Goal: Transaction & Acquisition: Purchase product/service

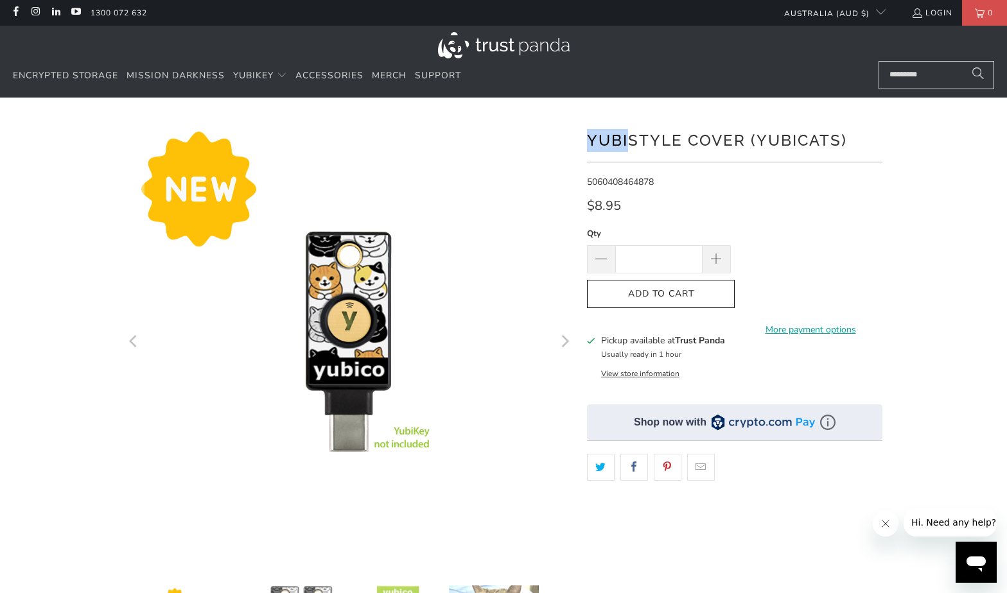
drag, startPoint x: 629, startPoint y: 141, endPoint x: 579, endPoint y: 139, distance: 50.8
click at [579, 139] on div at bounding box center [503, 441] width 771 height 648
copy h1 "Yubi"
click at [918, 76] on input "Search..." at bounding box center [937, 75] width 116 height 28
paste input "****"
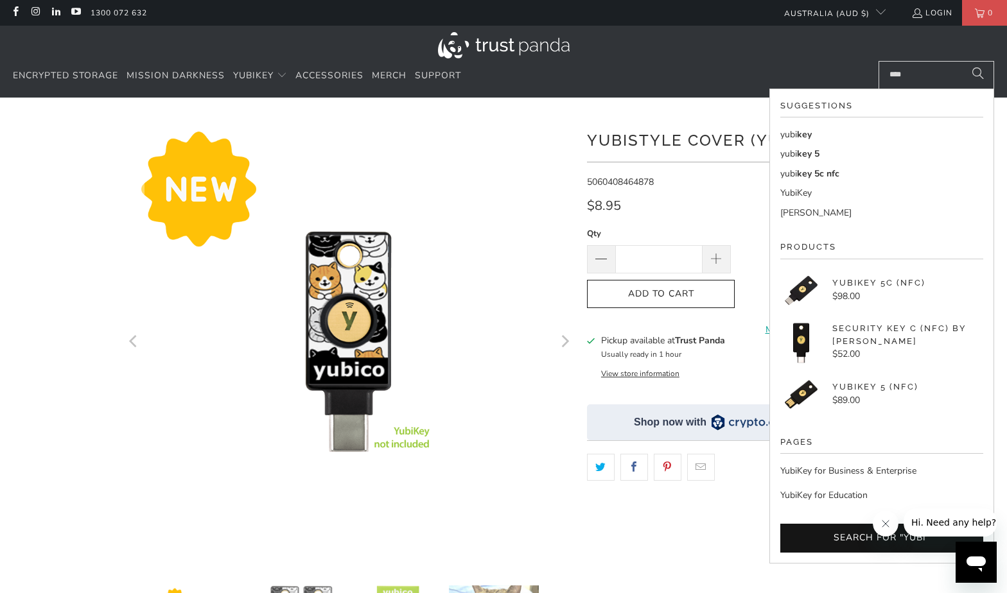
type input "****"
click at [831, 209] on link "YubiKey Bundles" at bounding box center [881, 213] width 203 height 14
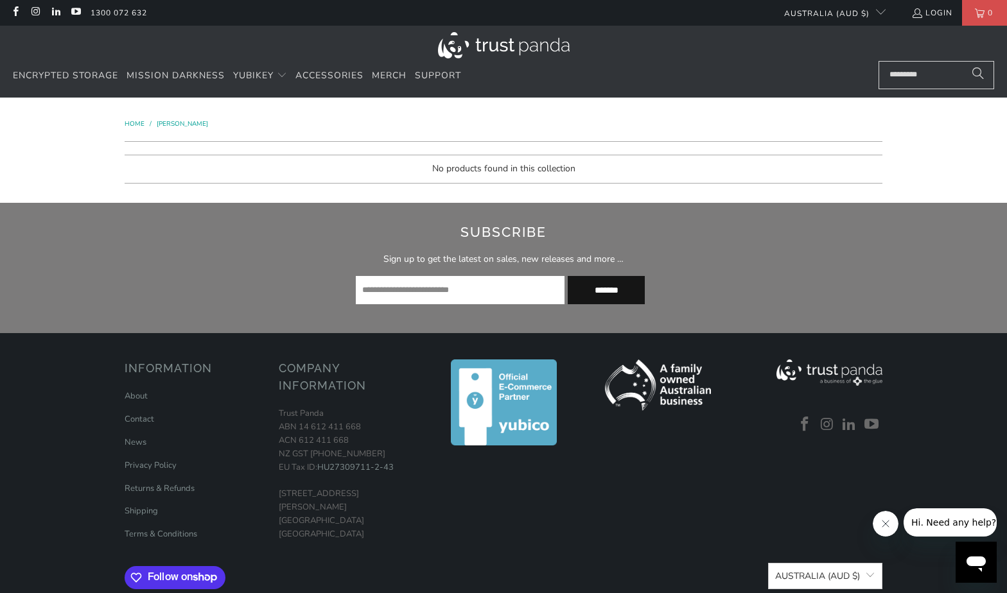
click at [942, 73] on input "Search..." at bounding box center [937, 75] width 116 height 28
paste input "****"
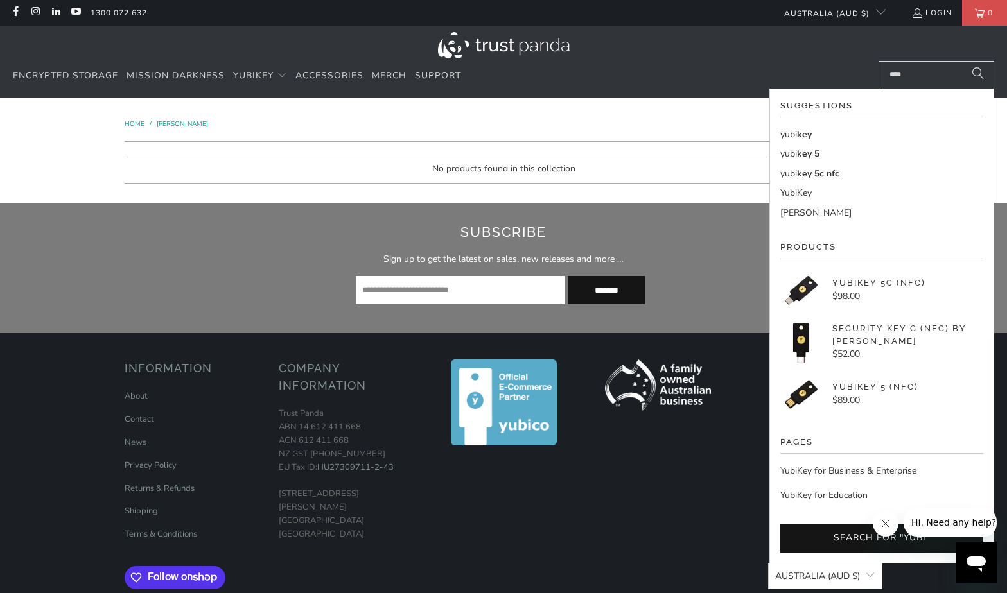
type input "****"
click at [822, 131] on link "yubi key" at bounding box center [881, 135] width 203 height 14
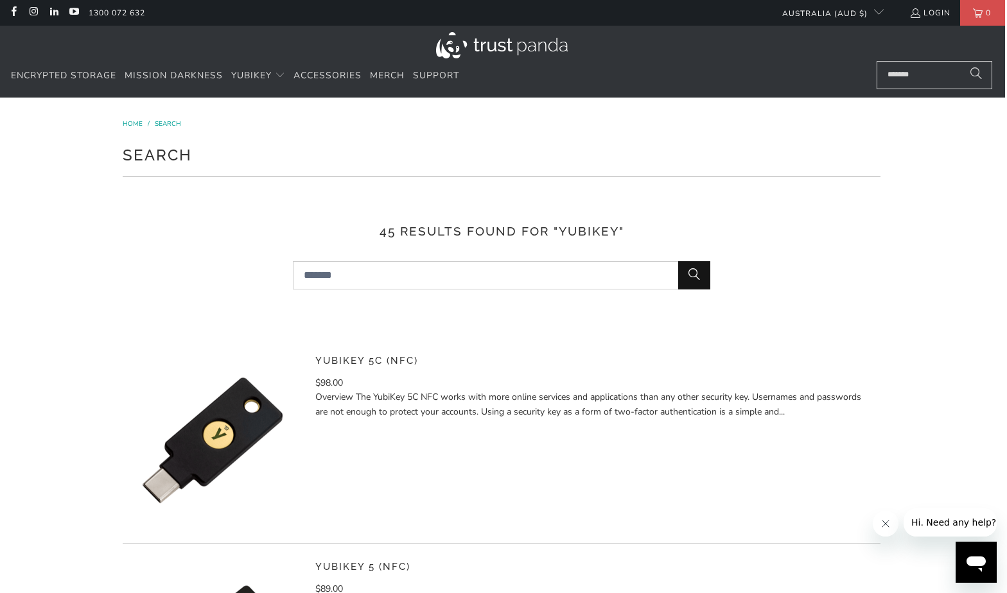
scroll to position [0, 2]
drag, startPoint x: 314, startPoint y: 355, endPoint x: 330, endPoint y: 355, distance: 16.1
click at [329, 355] on div "YubiKey 5C (NFC) $98.00" at bounding box center [502, 441] width 758 height 206
click at [324, 356] on link "YubiKey 5C (NFC)" at bounding box center [366, 361] width 103 height 12
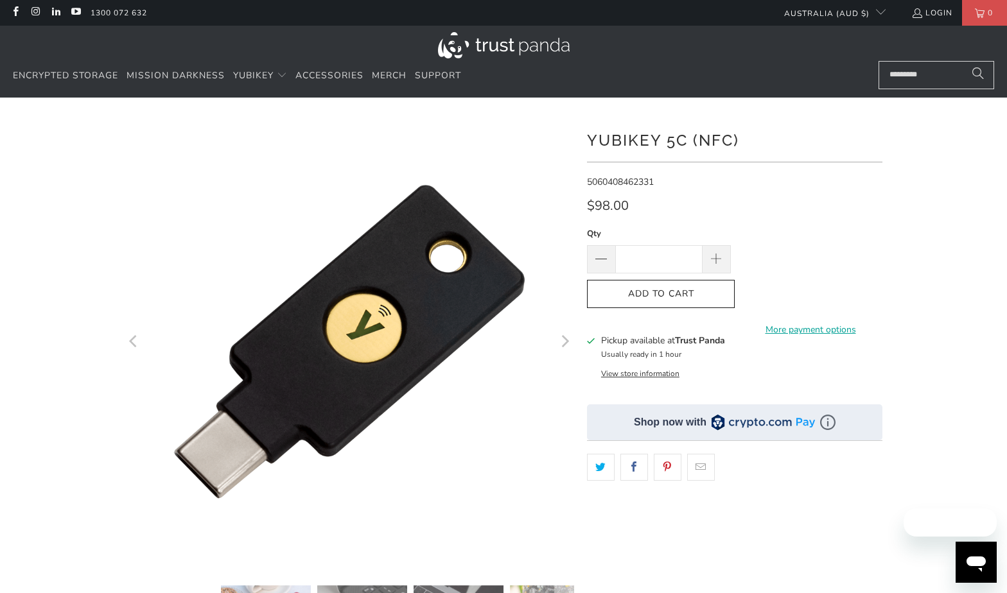
click at [633, 145] on h1 "YubiKey 5C (NFC)" at bounding box center [734, 140] width 295 height 26
copy h1 "YubiKey"
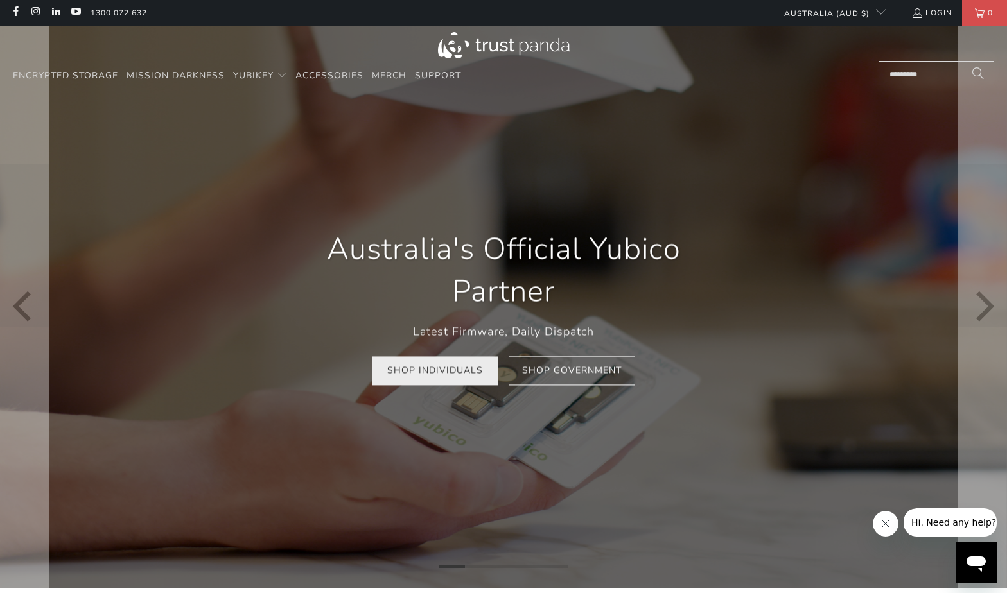
click at [469, 378] on link "Shop Individuals" at bounding box center [435, 371] width 127 height 29
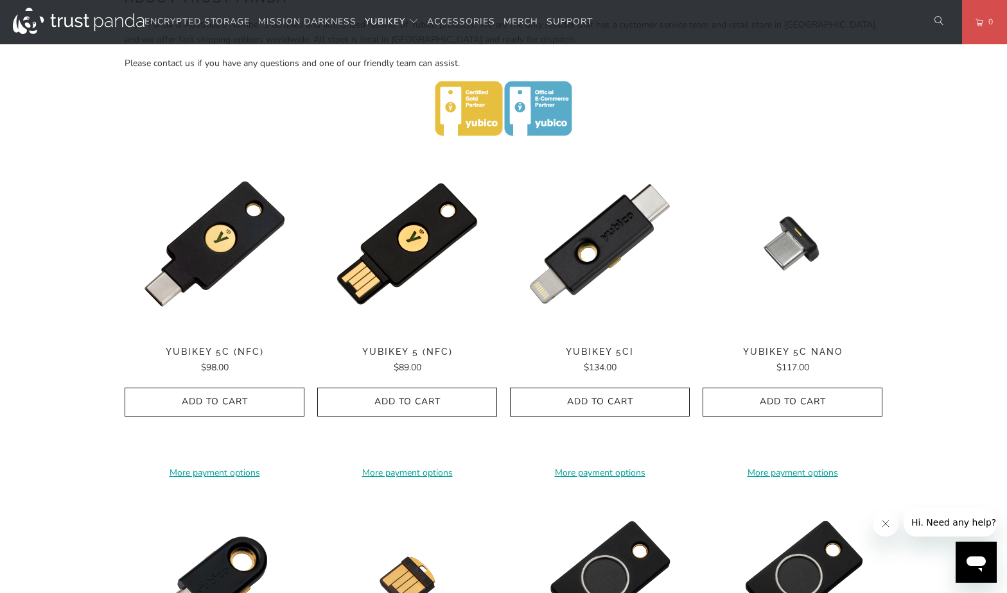
scroll to position [550, 0]
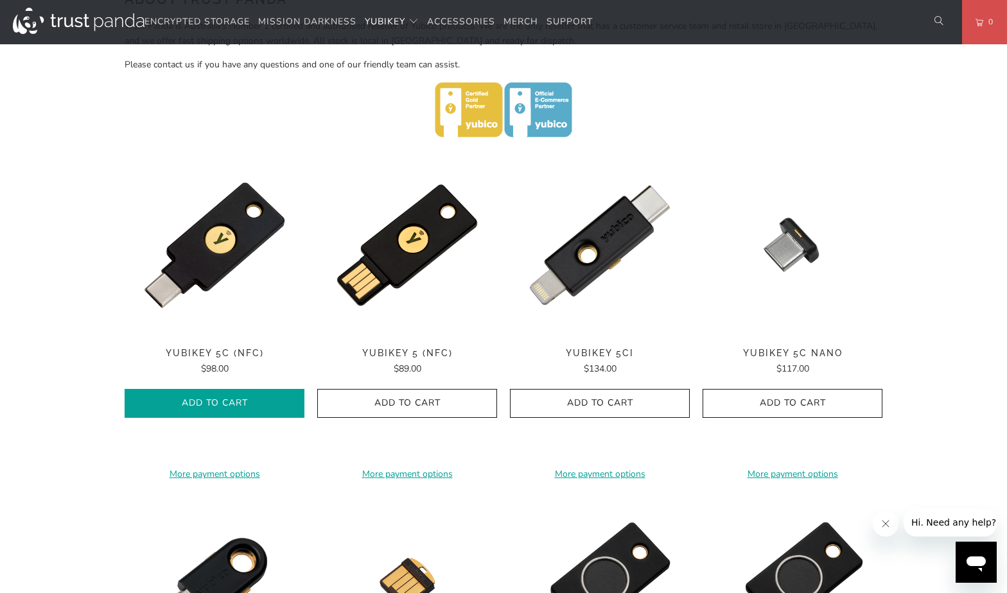
click at [214, 394] on icon "button" at bounding box center [214, 404] width 21 height 21
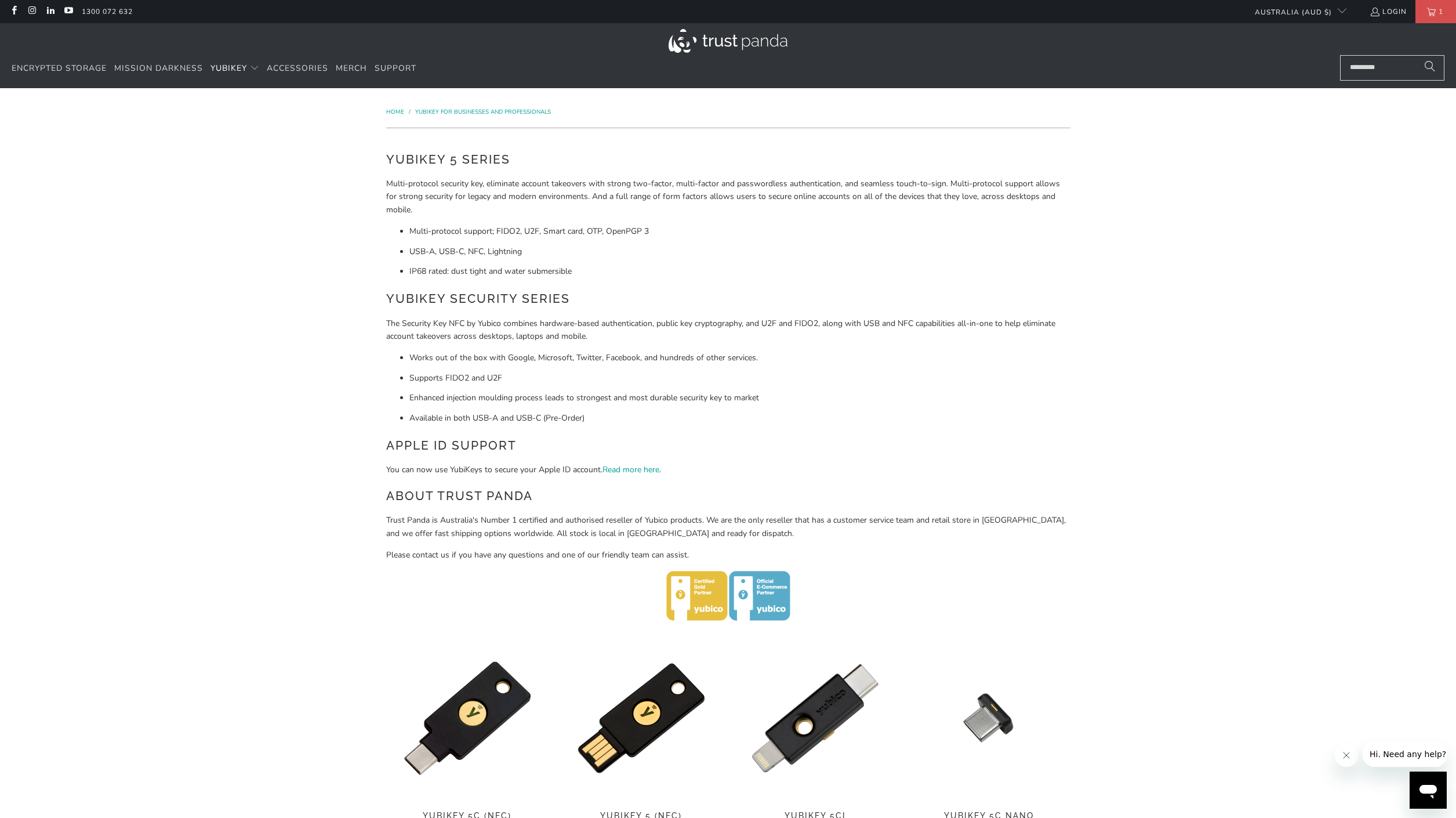
scroll to position [0, 0]
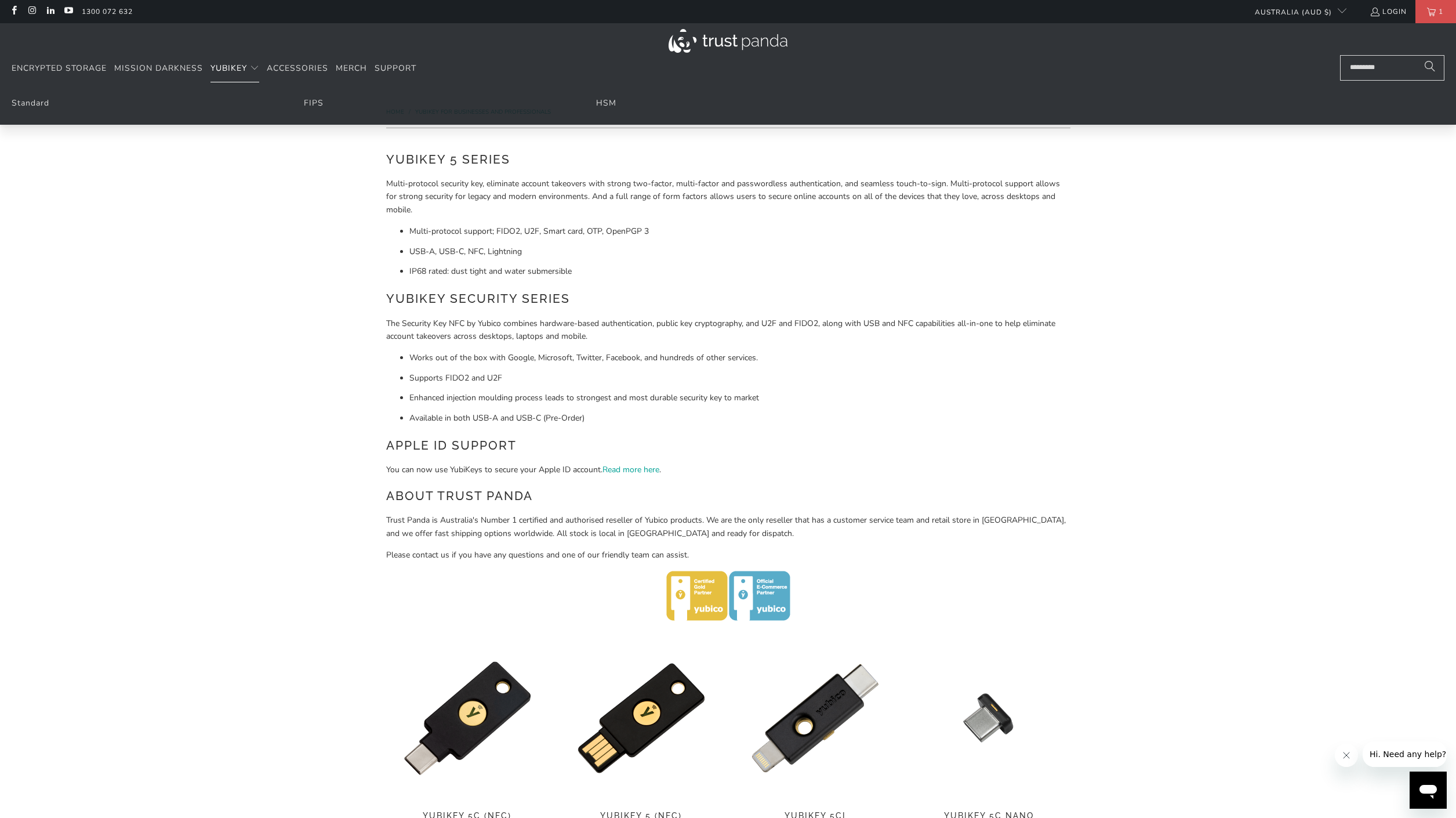
click at [247, 67] on span "YubiKey" at bounding box center [228, 68] width 36 height 11
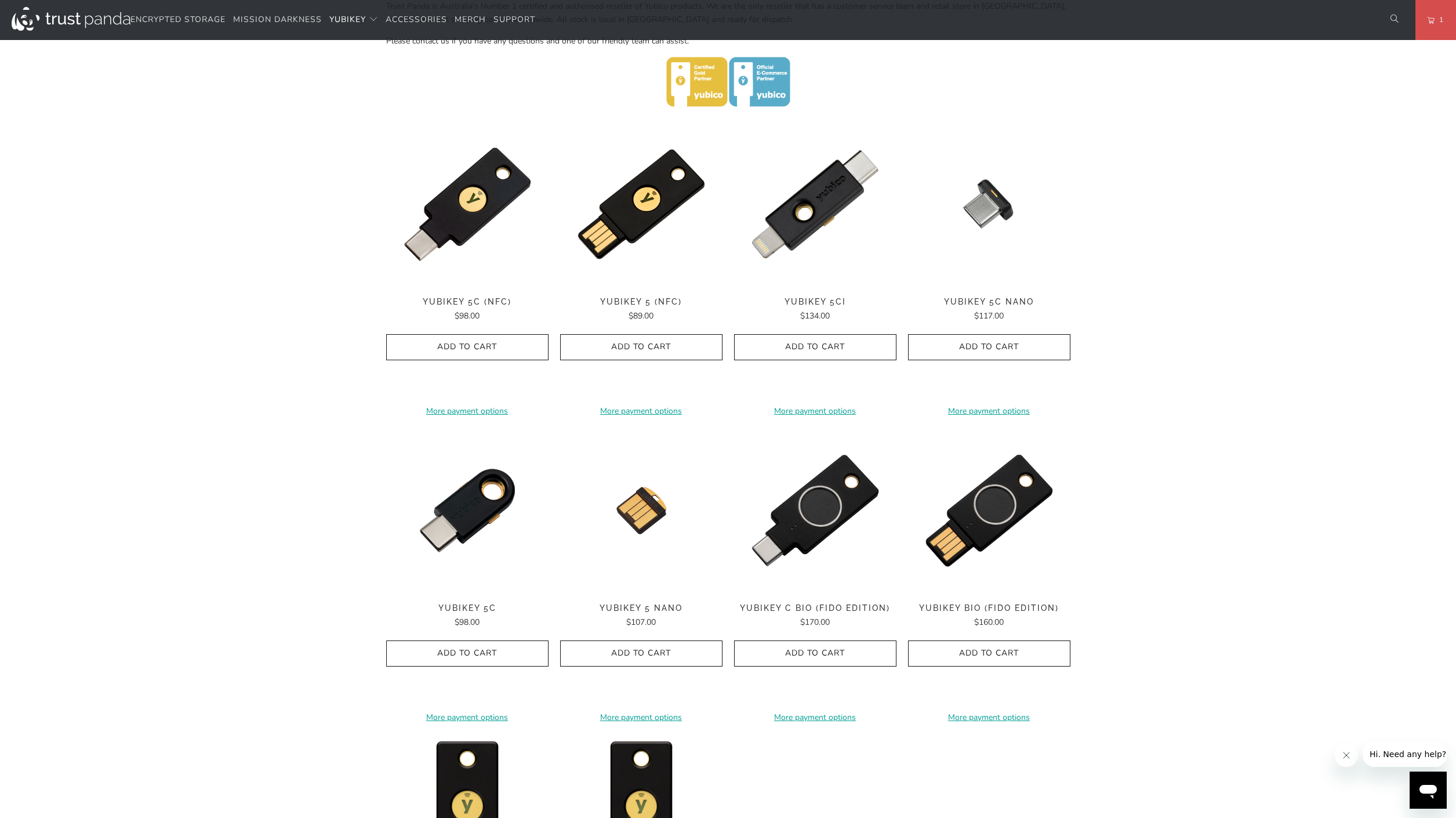
scroll to position [513, 0]
click at [506, 343] on span "Add to Cart" at bounding box center [467, 348] width 138 height 10
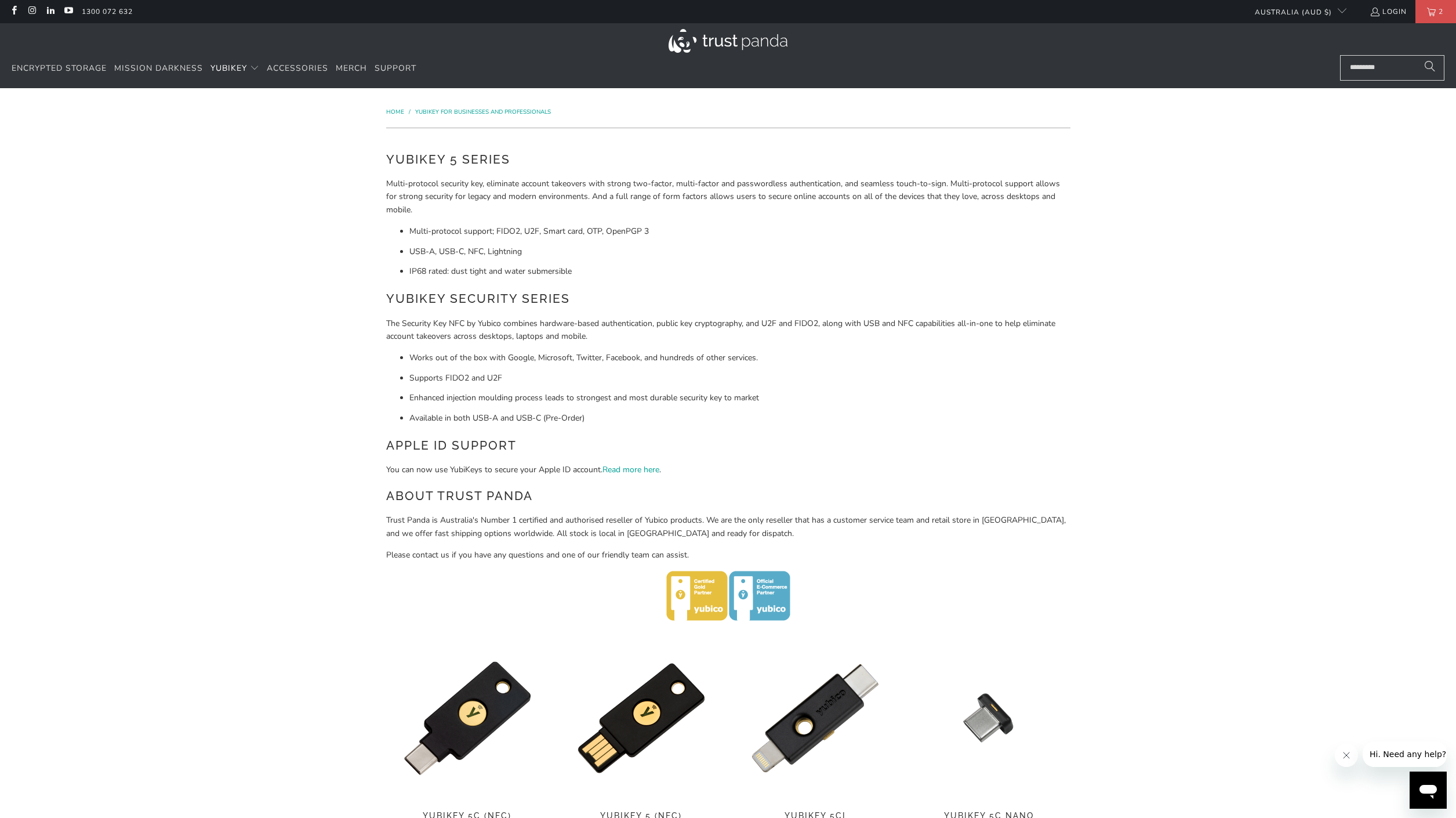
scroll to position [0, 0]
click at [302, 70] on span "Accessories" at bounding box center [297, 68] width 61 height 11
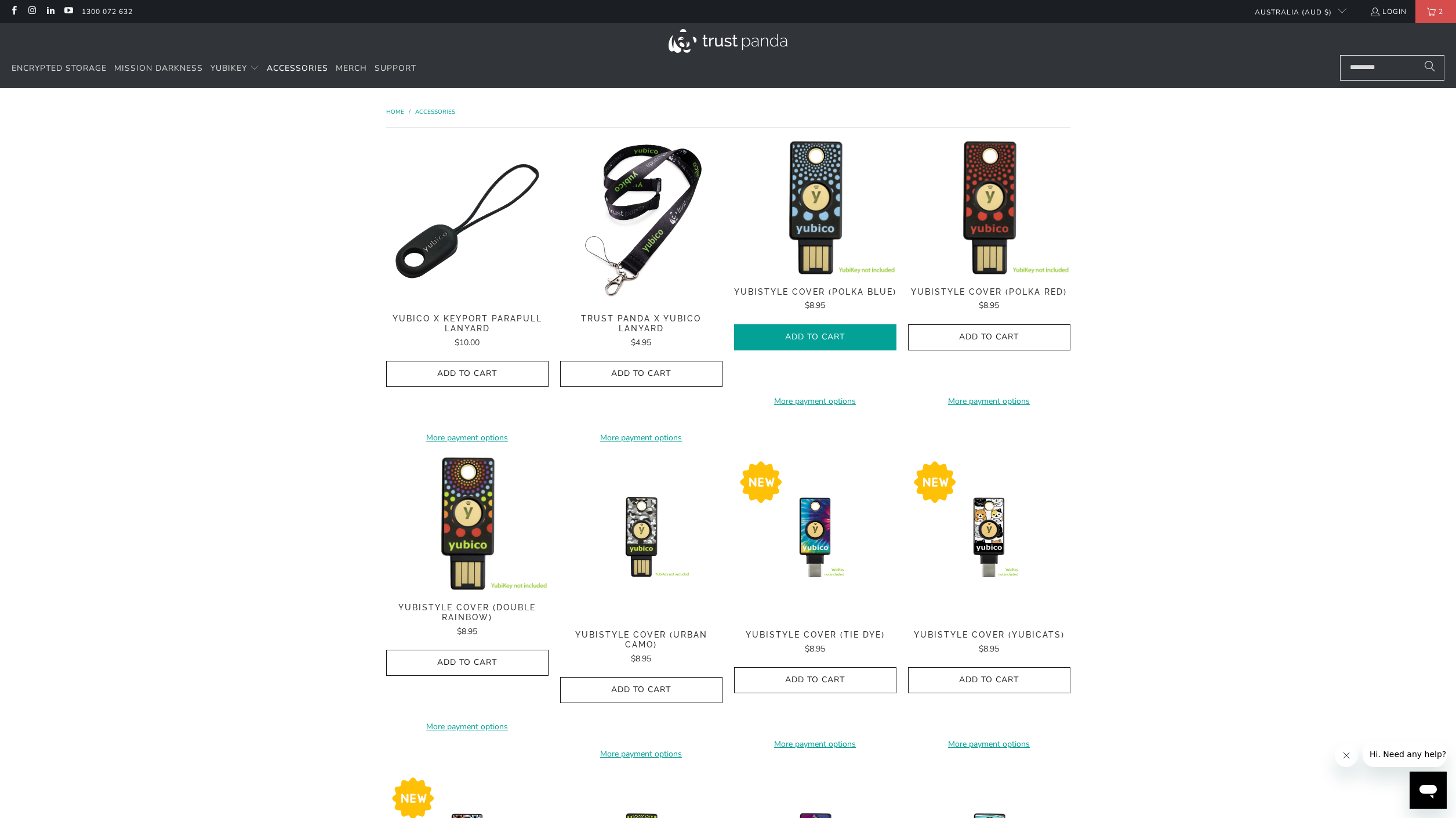
click at [798, 343] on button "Add to Cart" at bounding box center [815, 337] width 162 height 26
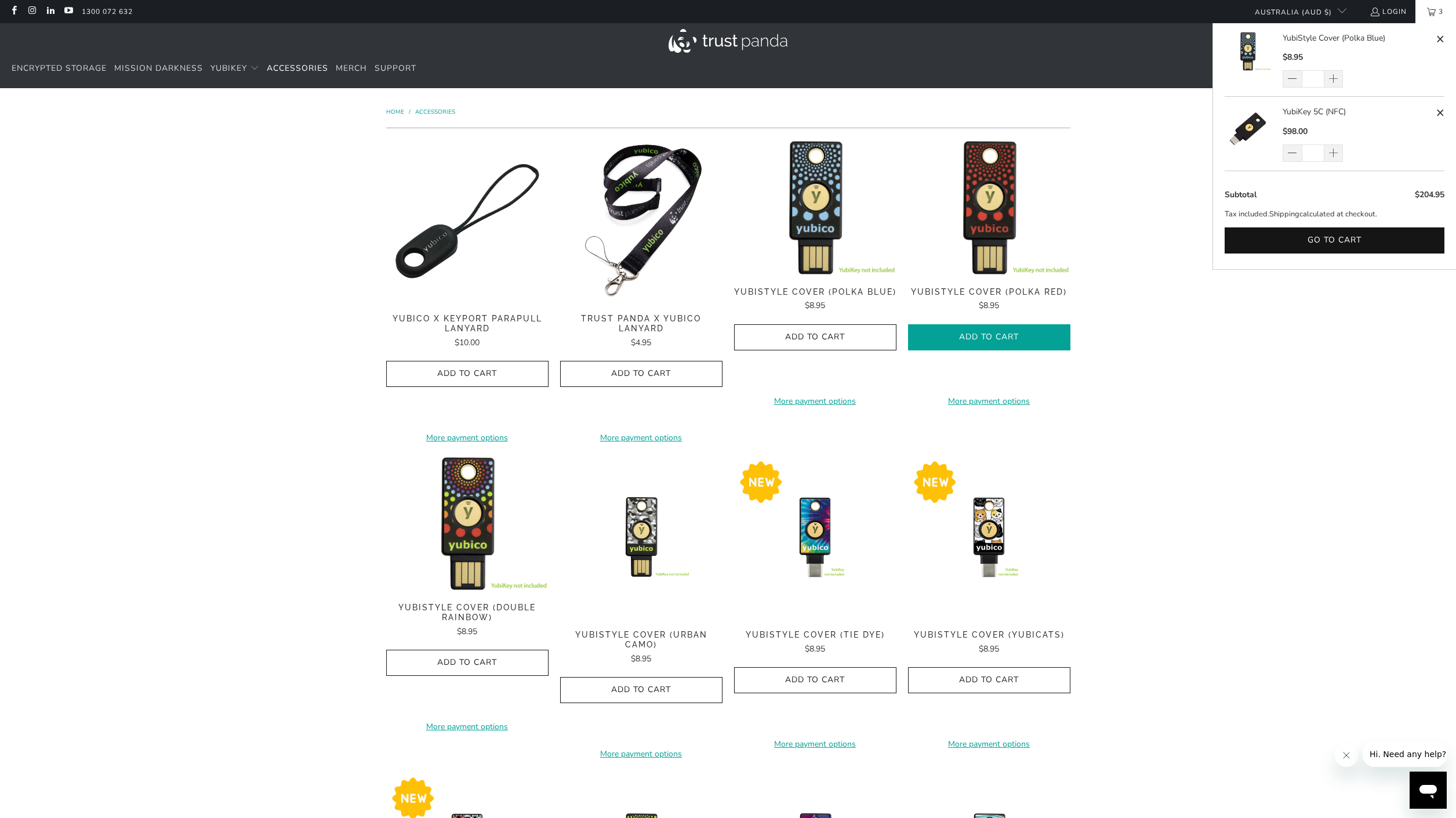
click at [953, 341] on button "Add to Cart" at bounding box center [989, 337] width 162 height 26
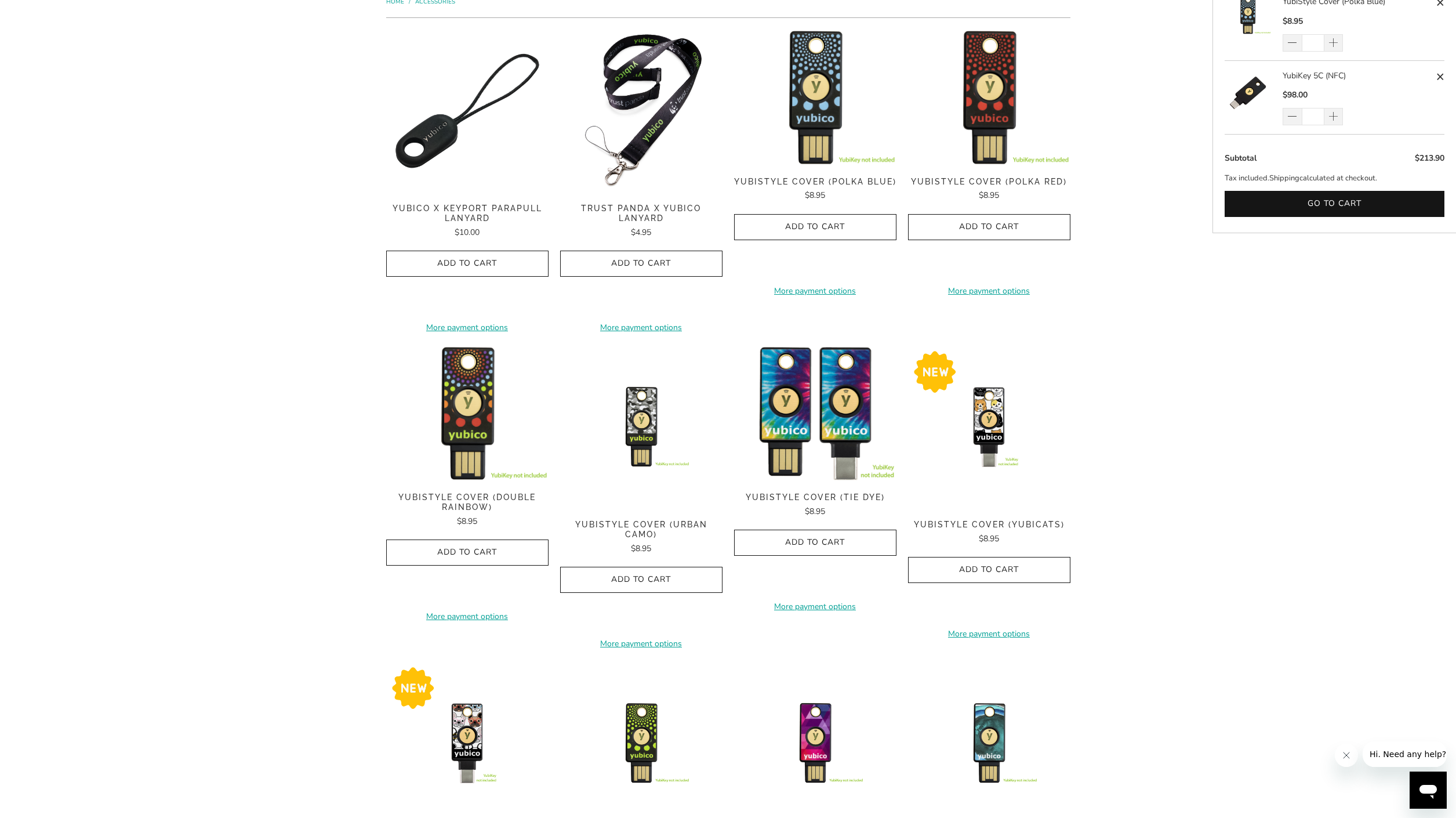
scroll to position [70, 0]
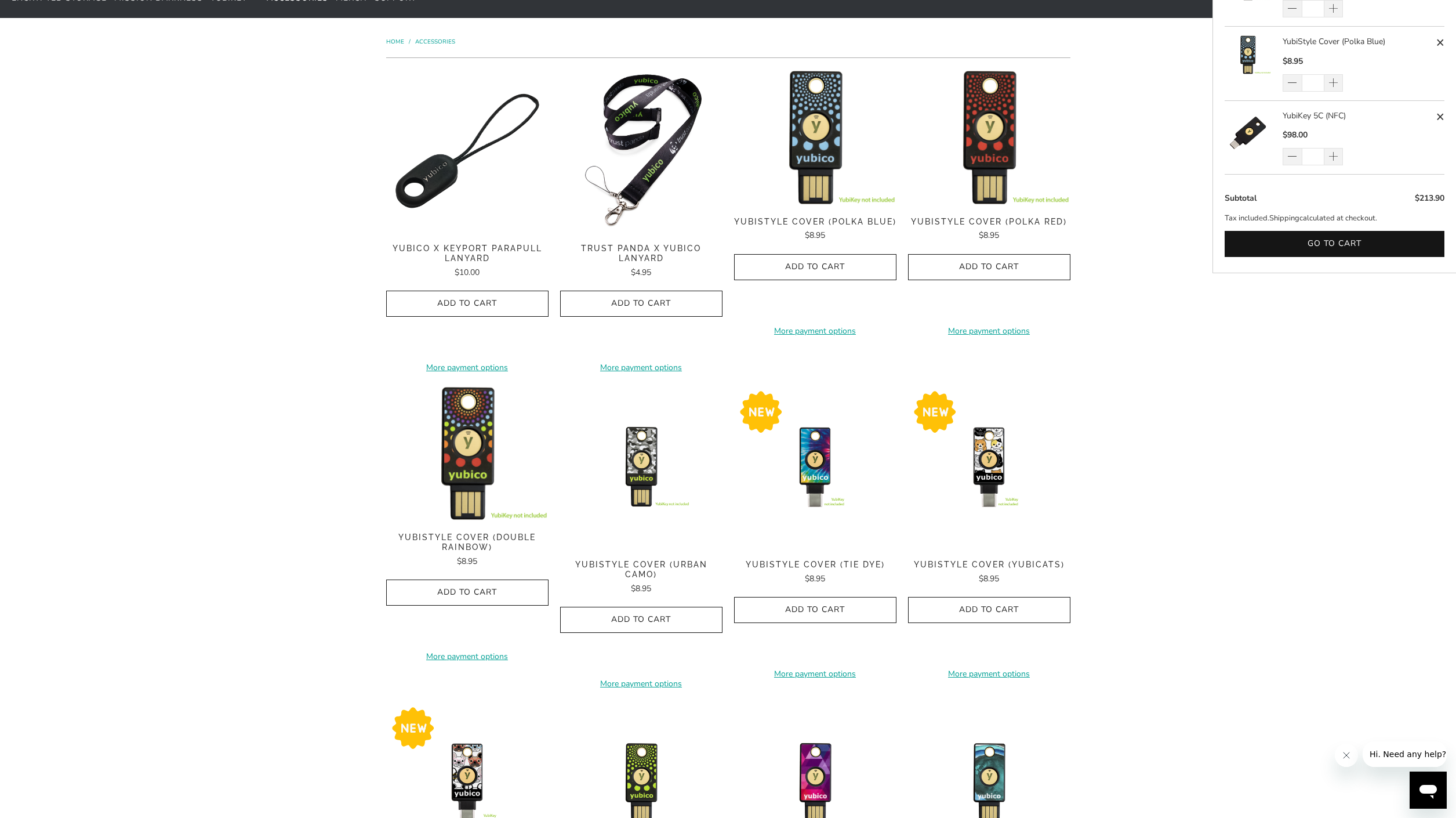
drag, startPoint x: 819, startPoint y: 263, endPoint x: 436, endPoint y: 271, distance: 383.1
click at [788, 268] on button "Add to Cart" at bounding box center [815, 266] width 162 height 26
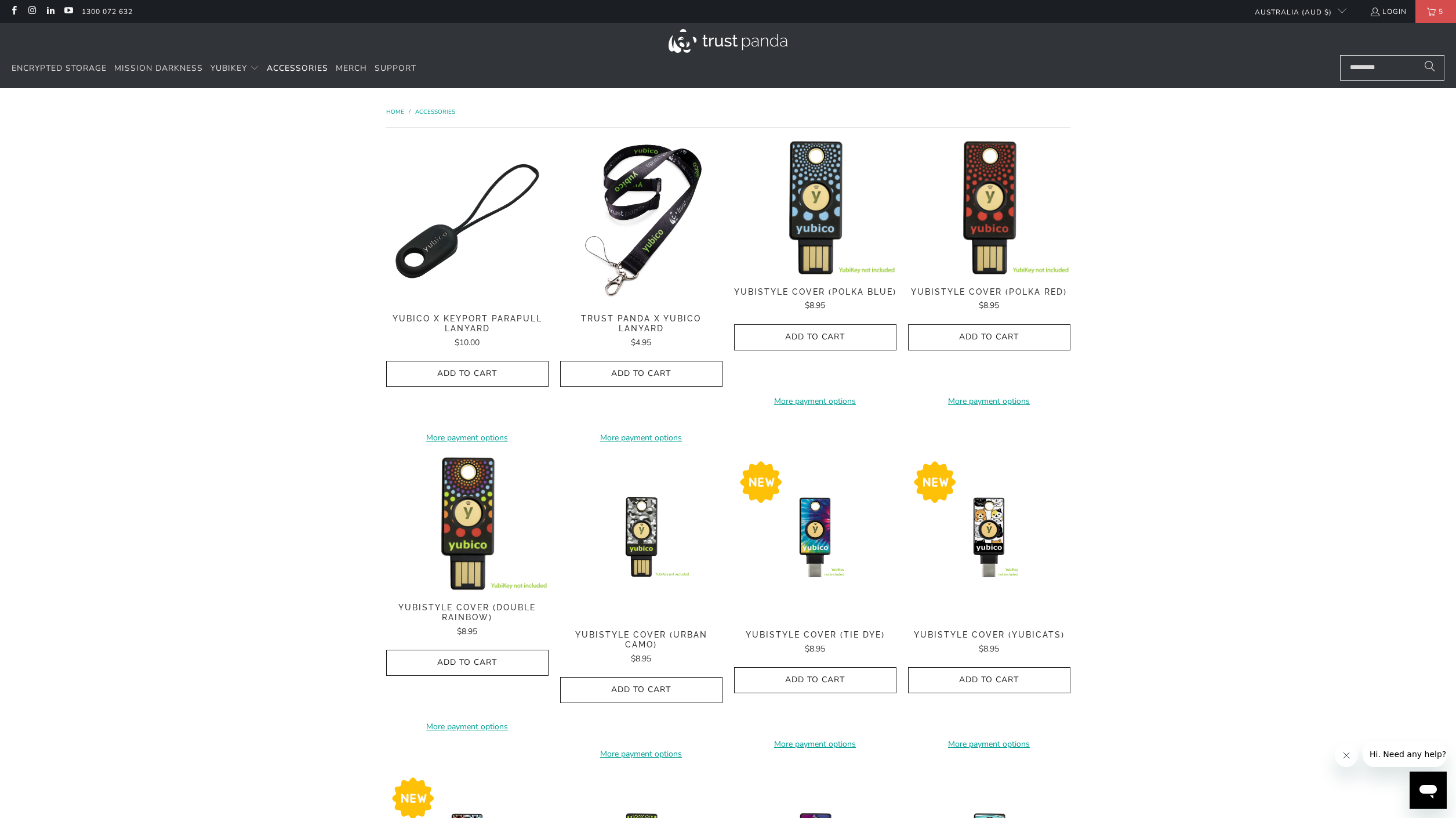
scroll to position [0, 0]
click at [819, 242] on img at bounding box center [815, 208] width 162 height 135
click at [985, 339] on icon "button" at bounding box center [988, 337] width 19 height 19
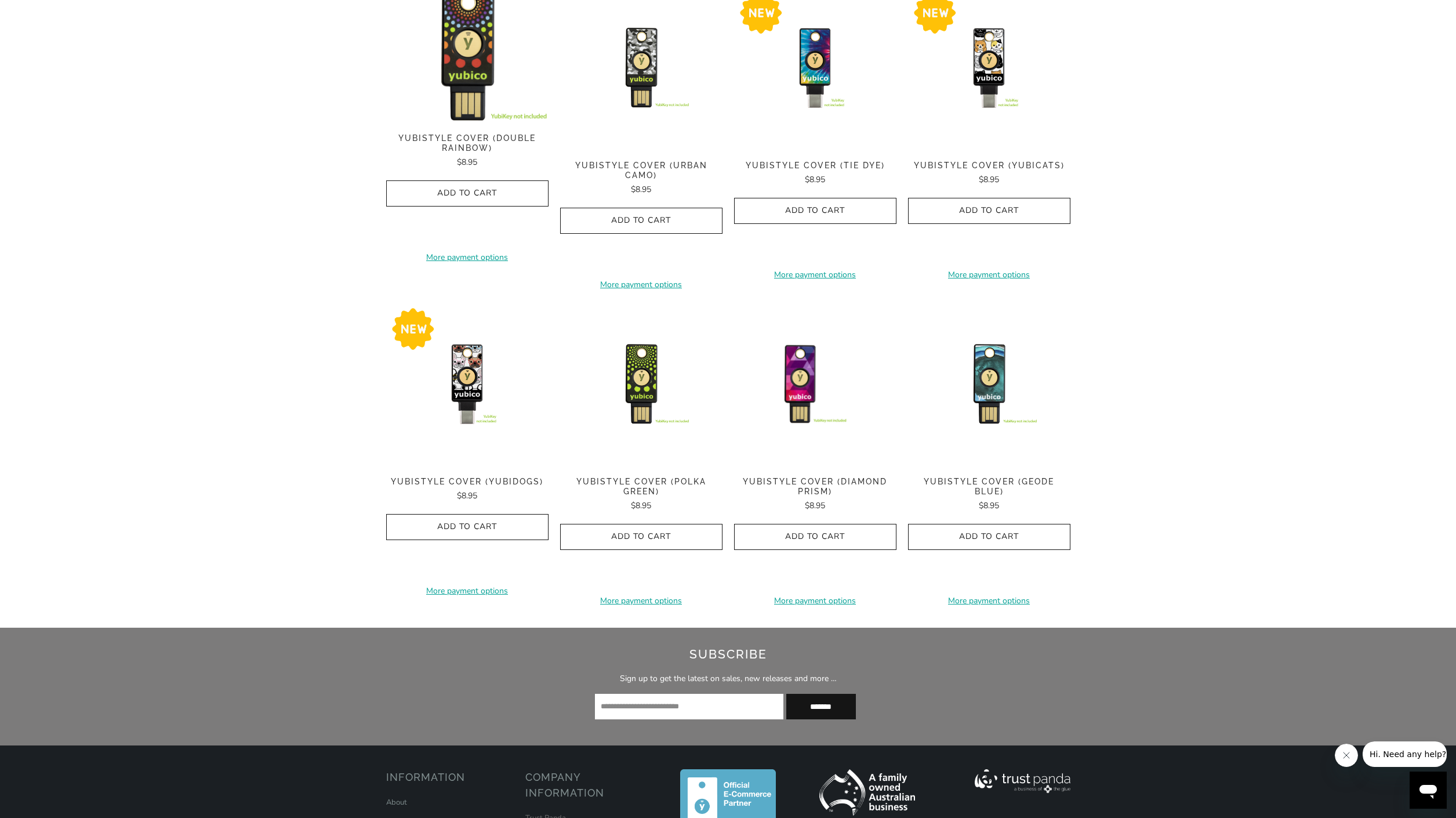
scroll to position [470, 0]
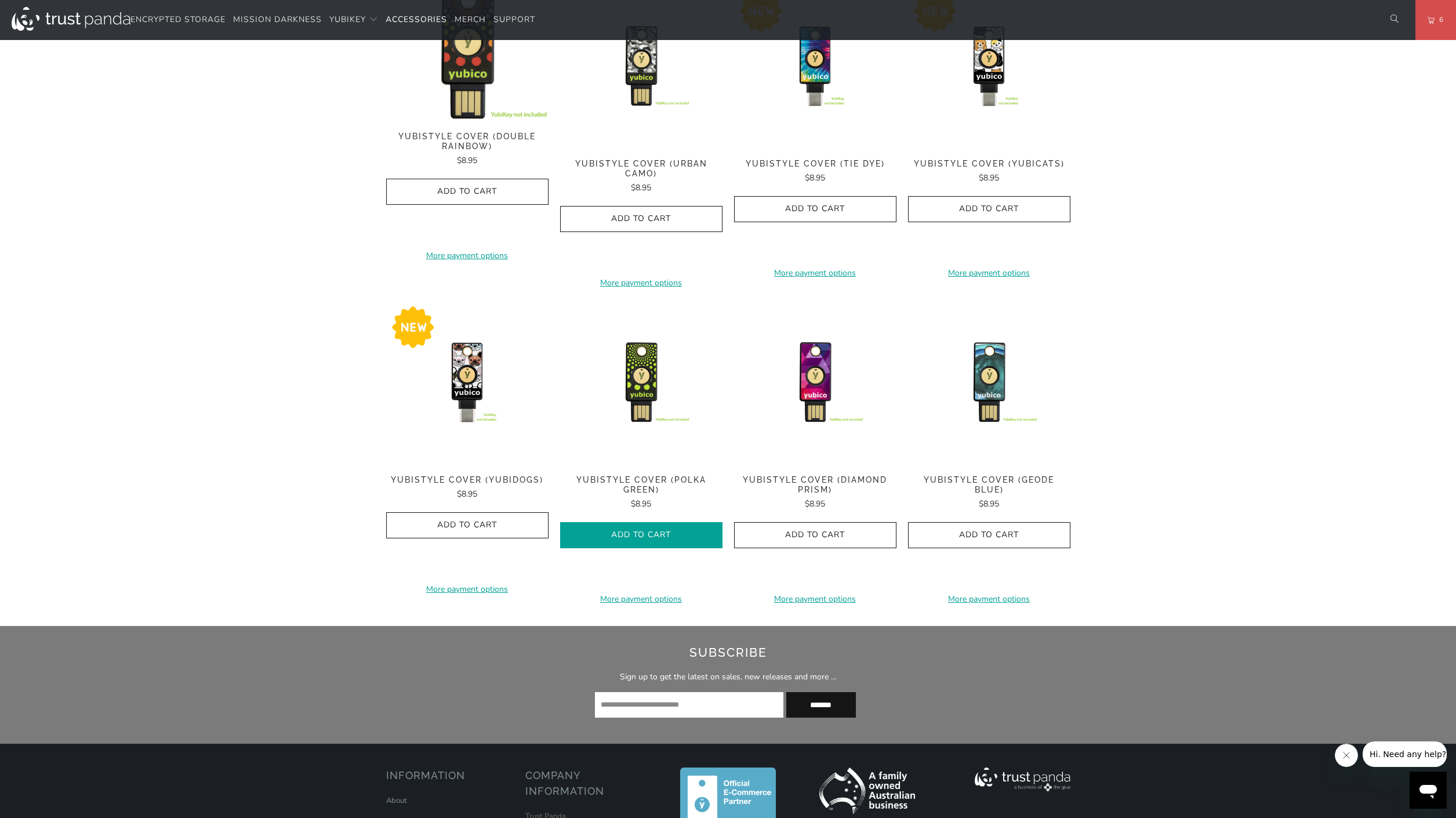
click at [655, 530] on span "Add to Cart" at bounding box center [641, 534] width 138 height 10
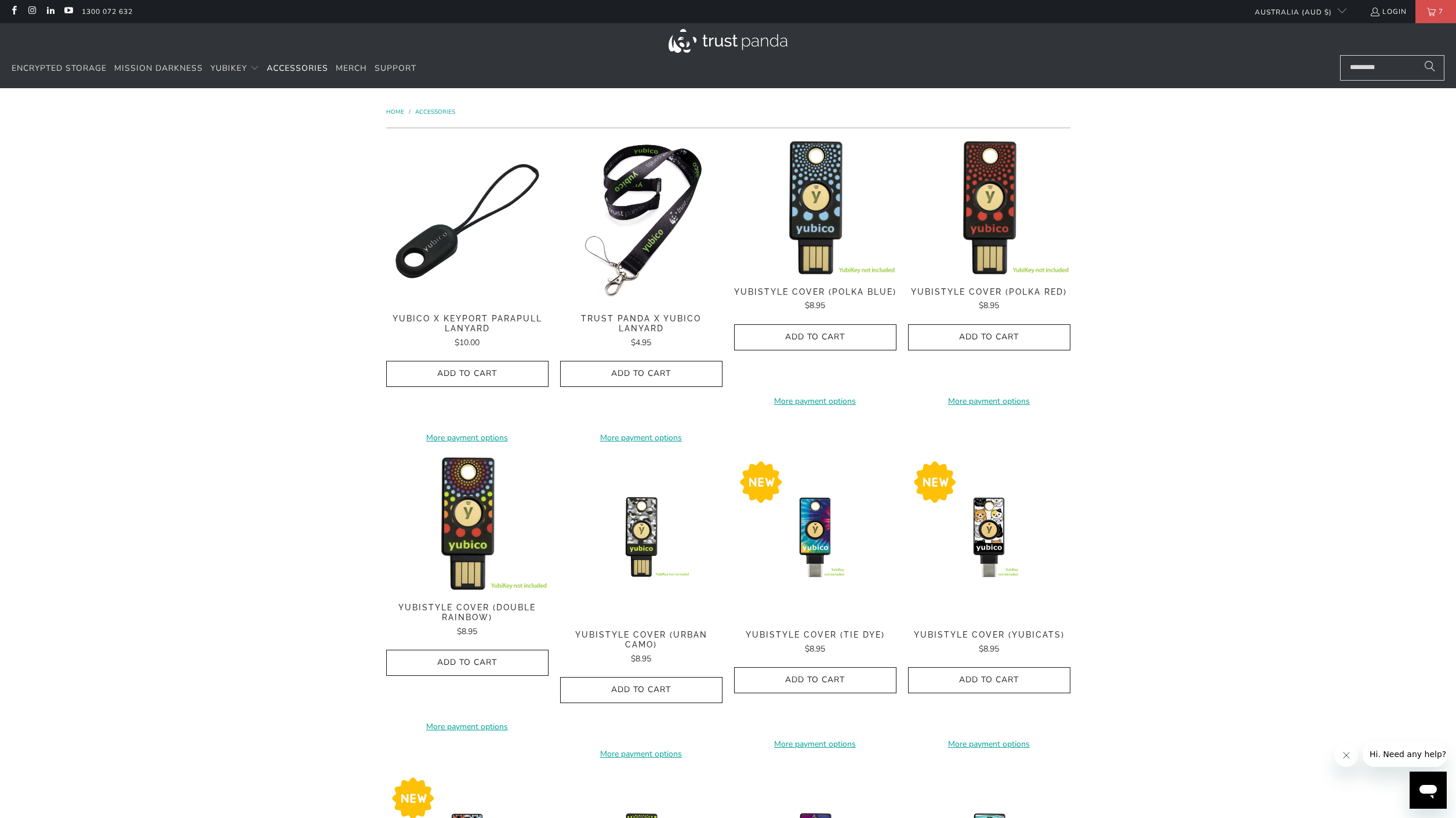
scroll to position [0, 0]
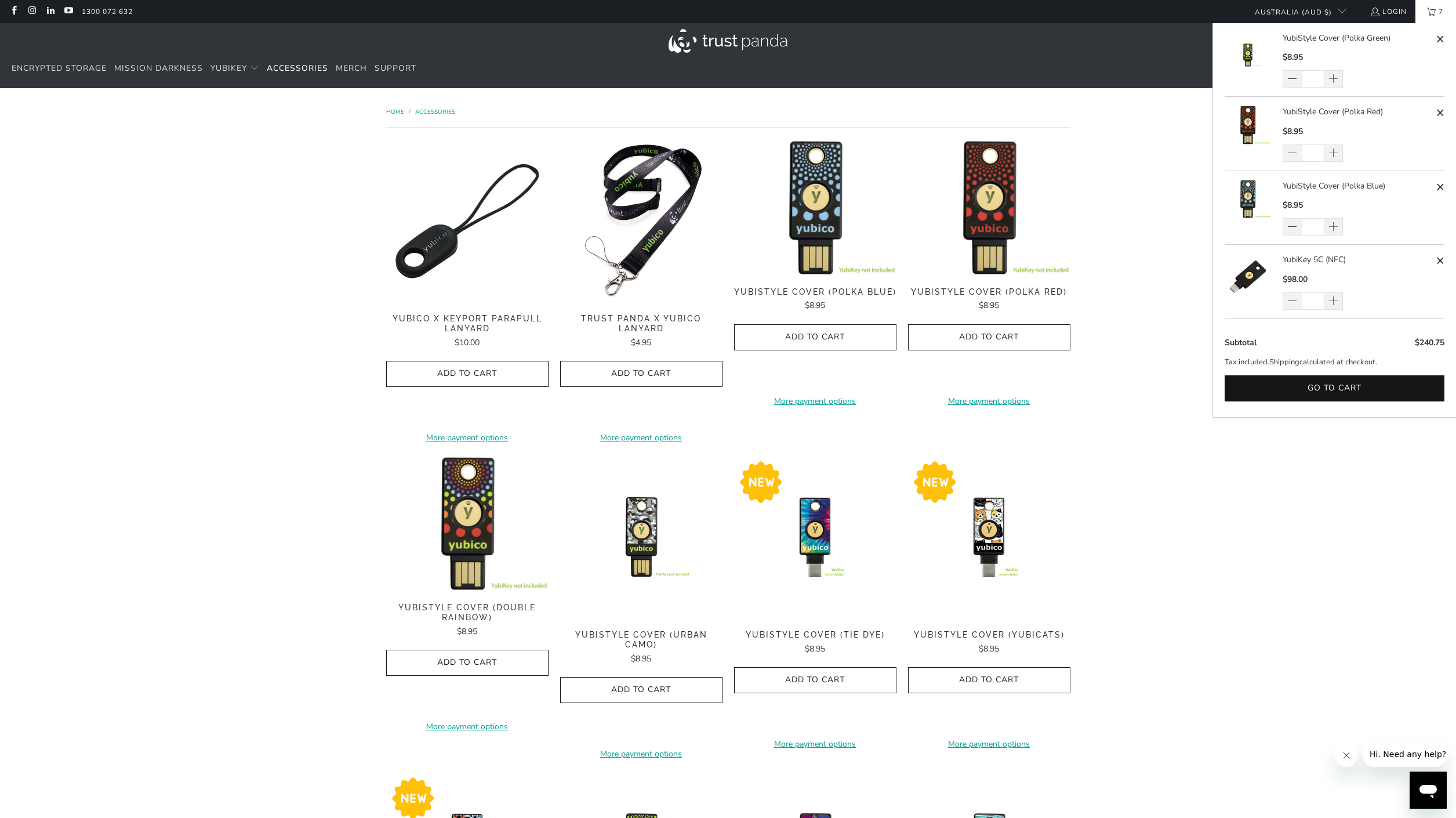
click at [1428, 15] on link "7" at bounding box center [1435, 12] width 41 height 23
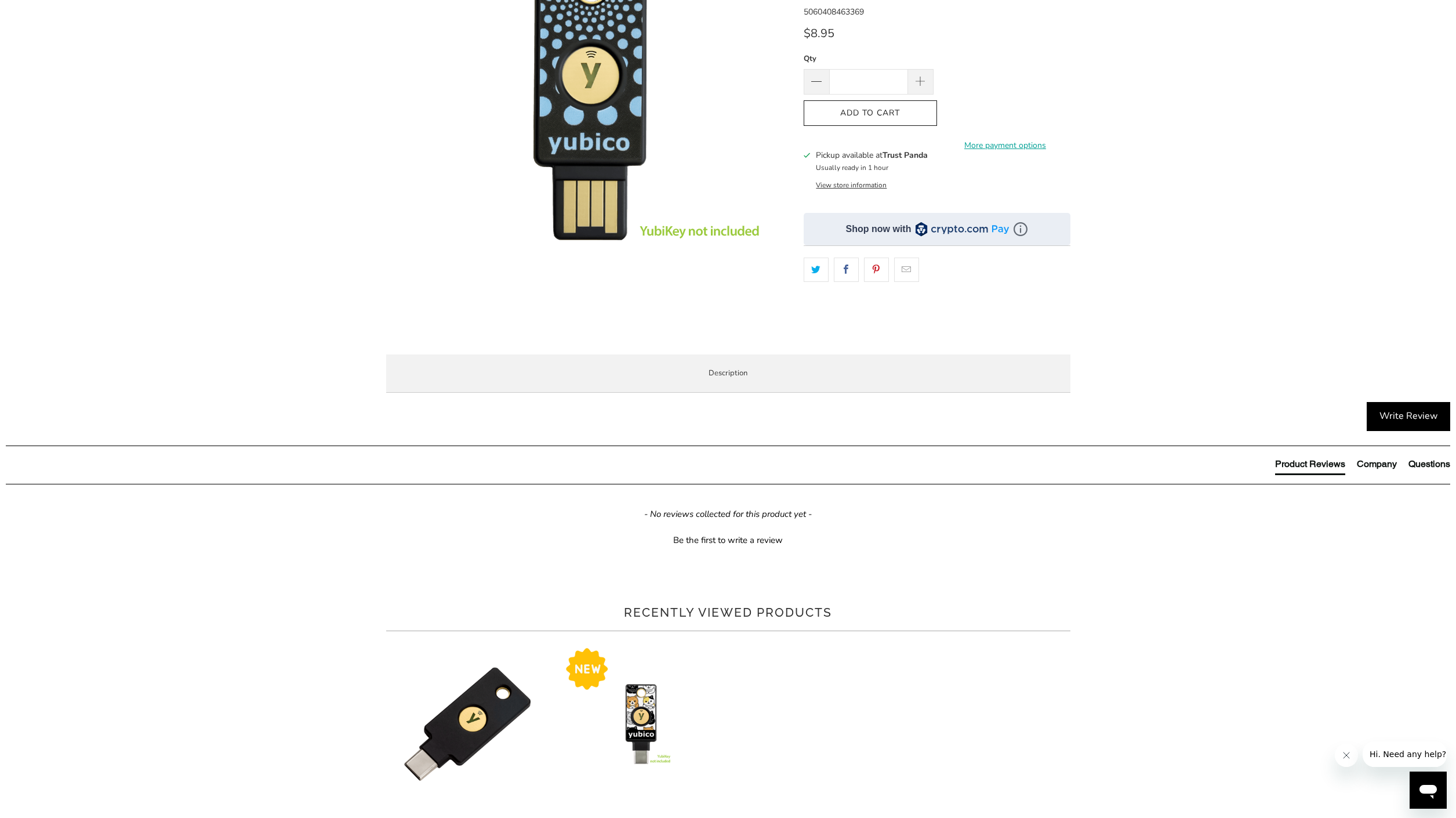
scroll to position [149, 0]
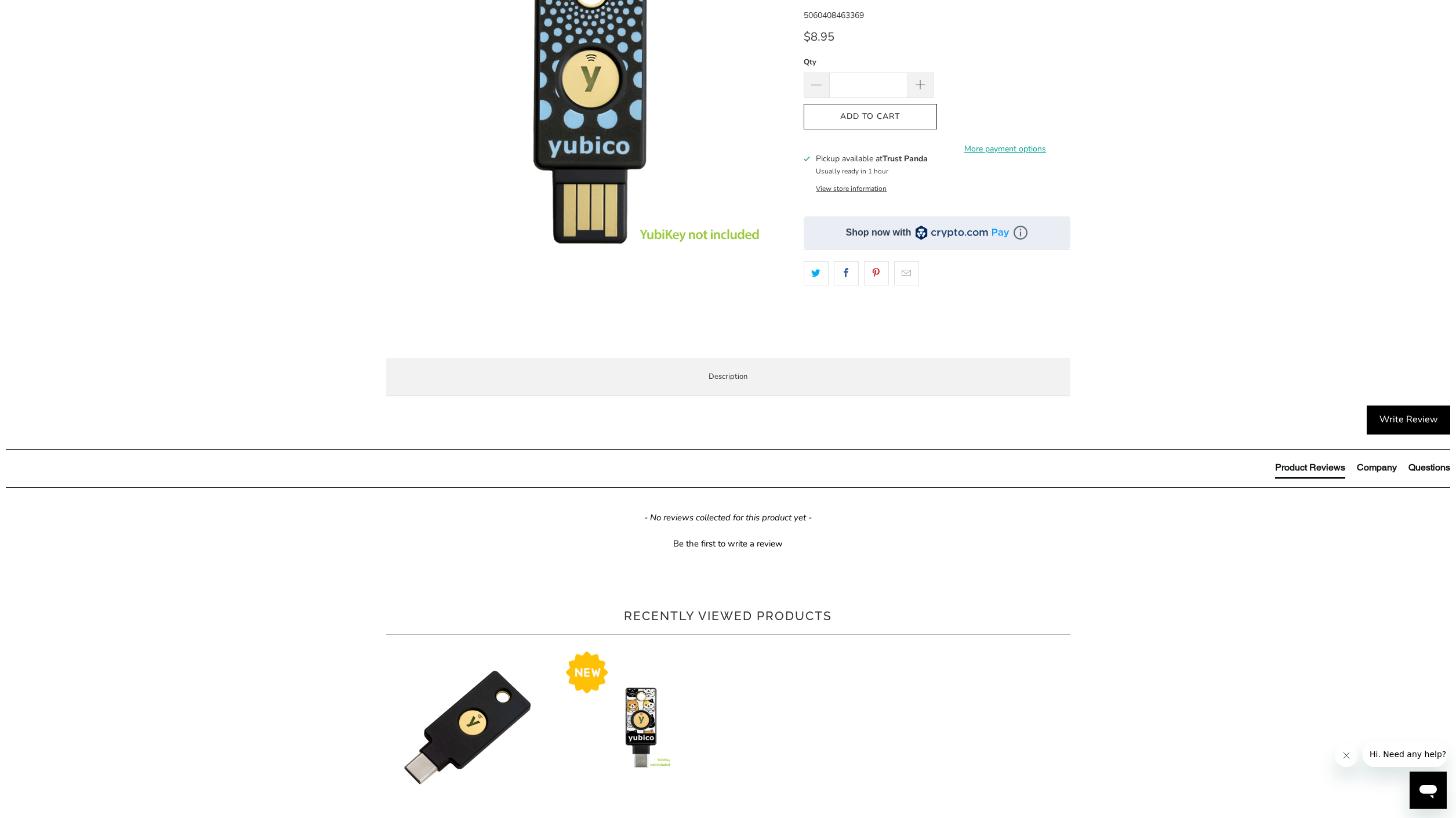
click at [0, 0] on span "Specifications" at bounding box center [0, 0] width 0 height 0
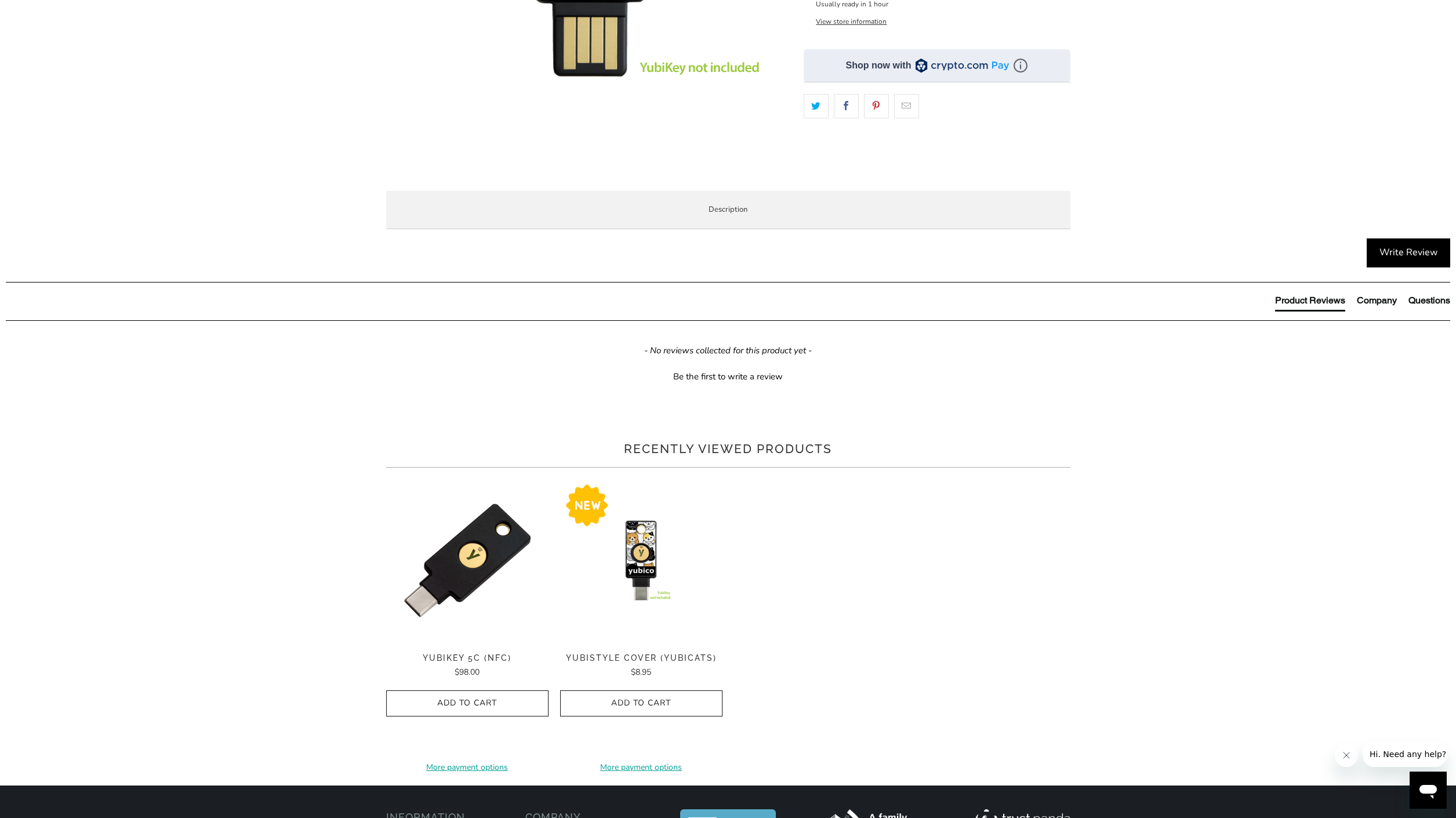
scroll to position [315, 0]
click at [0, 0] on li "Enterprise and Government" at bounding box center [0, 0] width 0 height 0
click at [0, 0] on span "Local Service & Support" at bounding box center [0, 0] width 0 height 0
click at [0, 0] on span "Specifications" at bounding box center [0, 0] width 0 height 0
click at [0, 0] on li "Overview" at bounding box center [0, 0] width 0 height 0
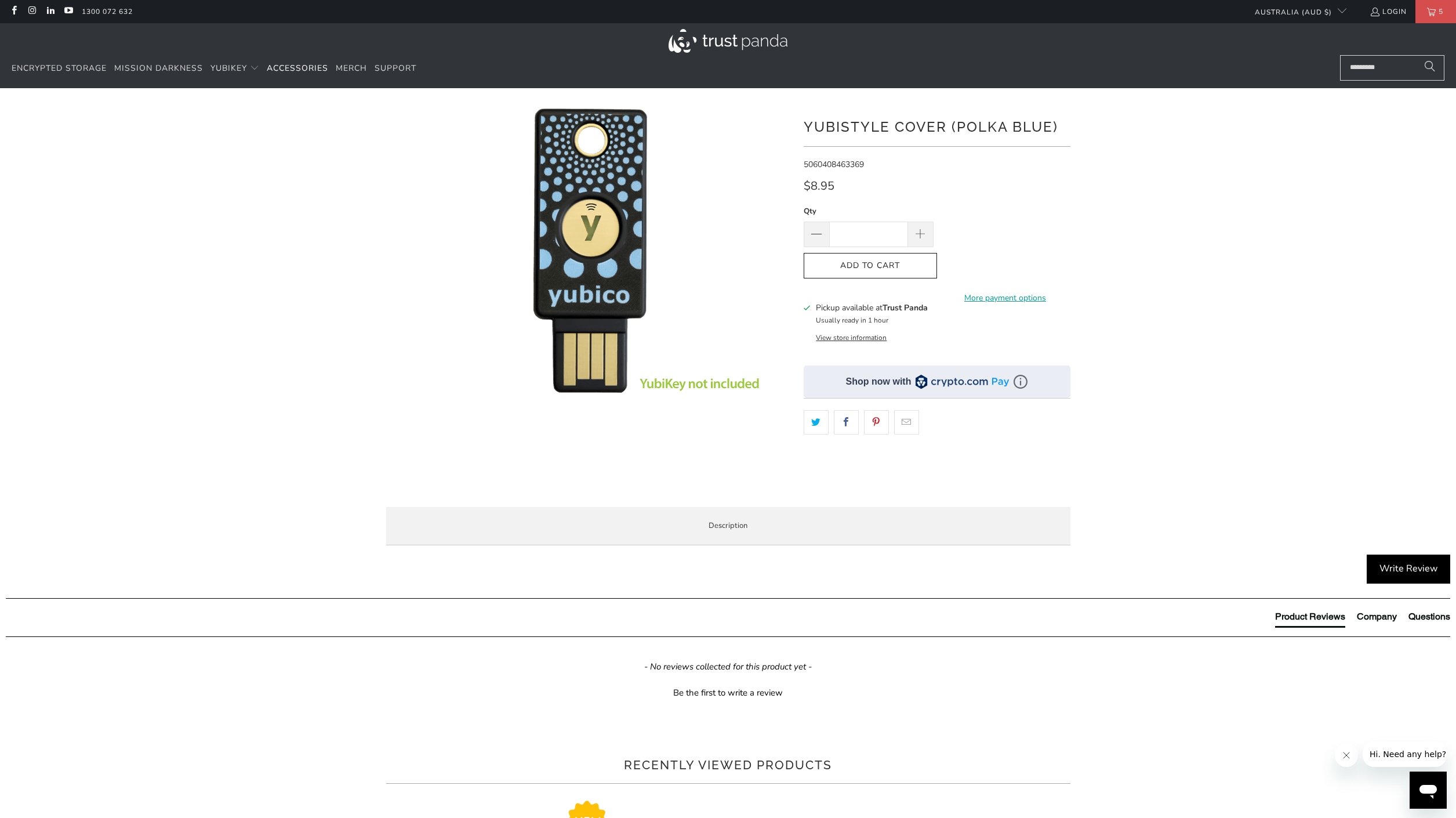
scroll to position [0, 0]
drag, startPoint x: 1432, startPoint y: 18, endPoint x: 1405, endPoint y: 20, distance: 27.1
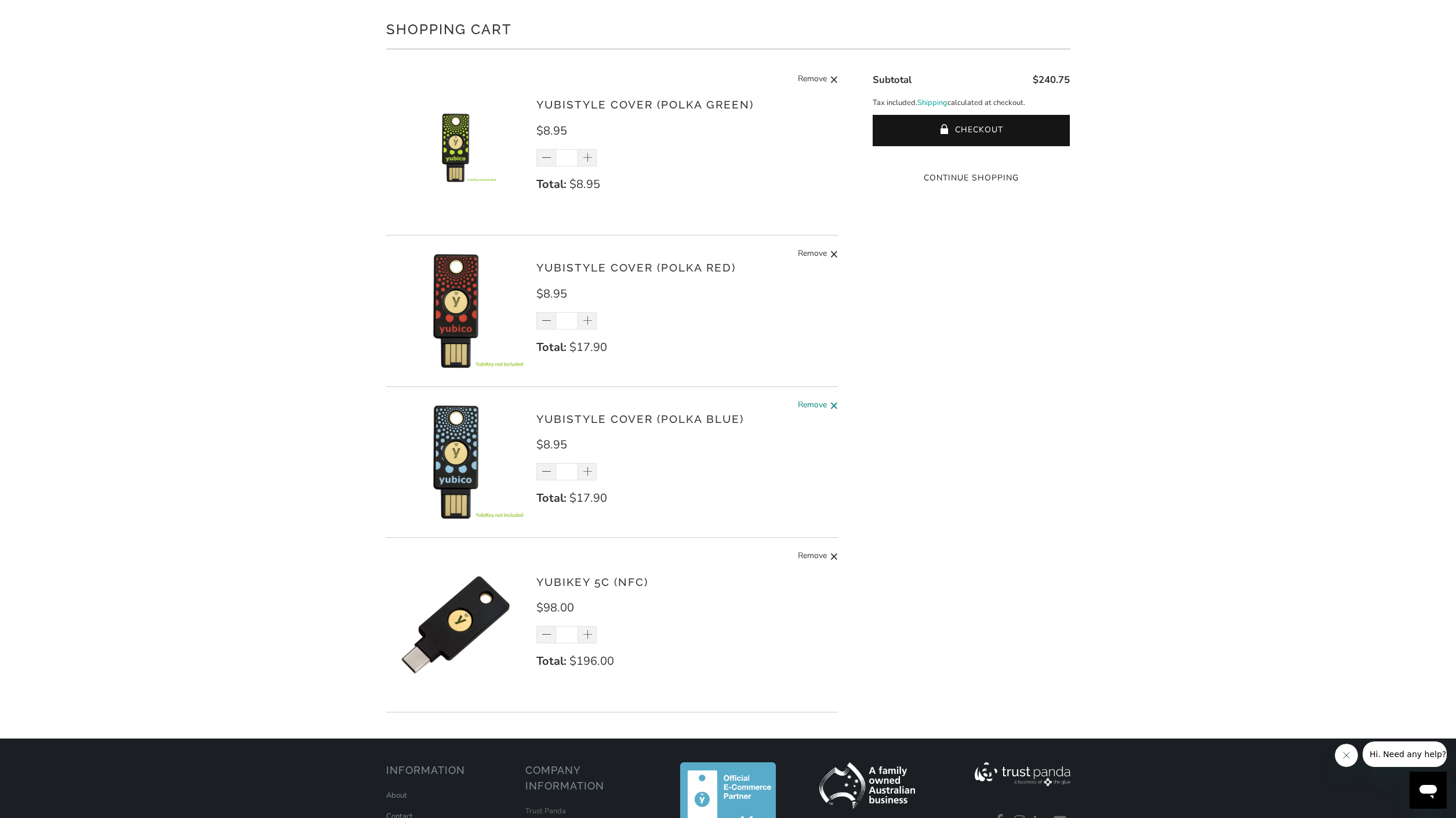
scroll to position [73, 0]
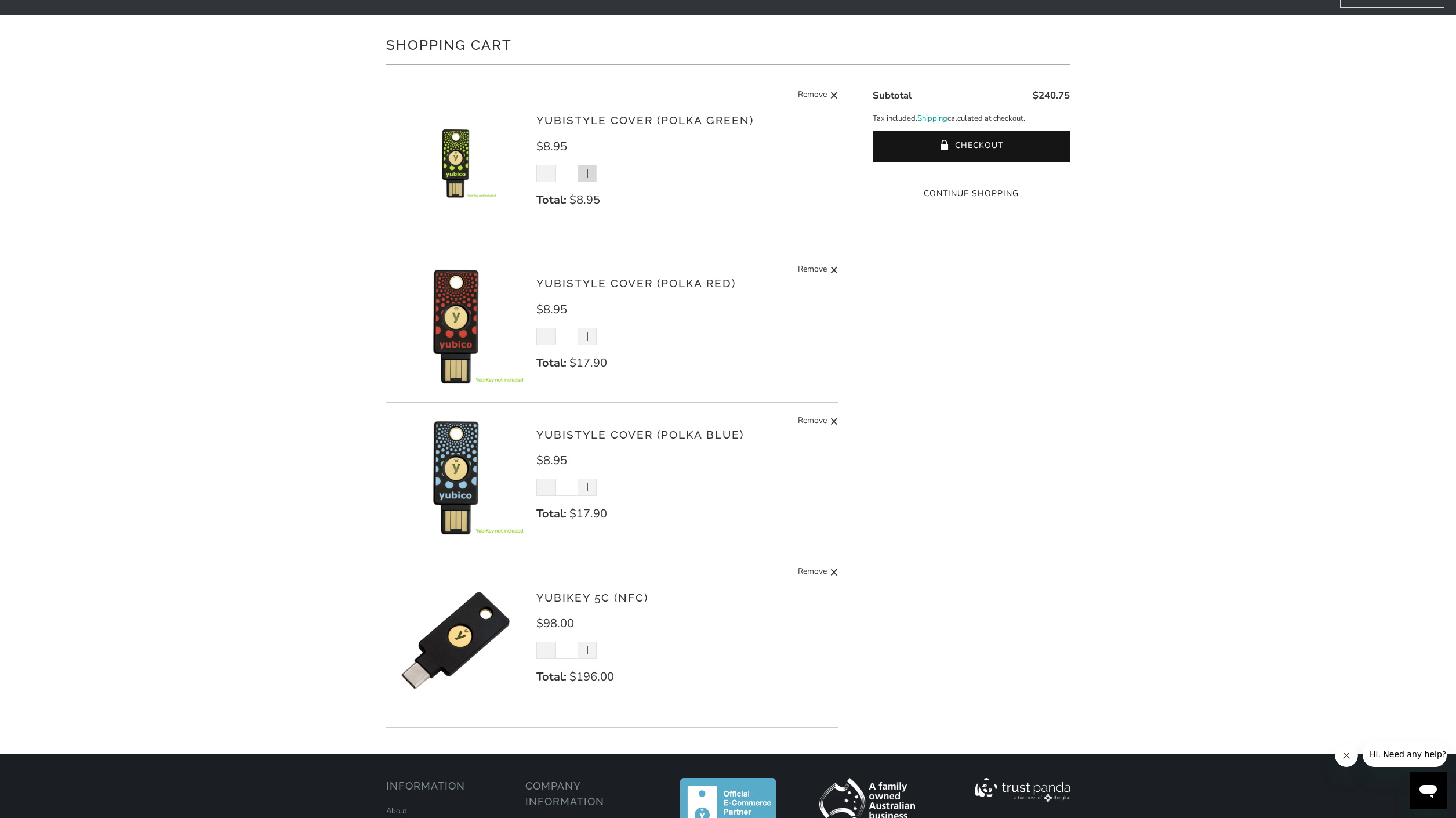
click at [589, 178] on span at bounding box center [588, 173] width 12 height 12
type input "*"
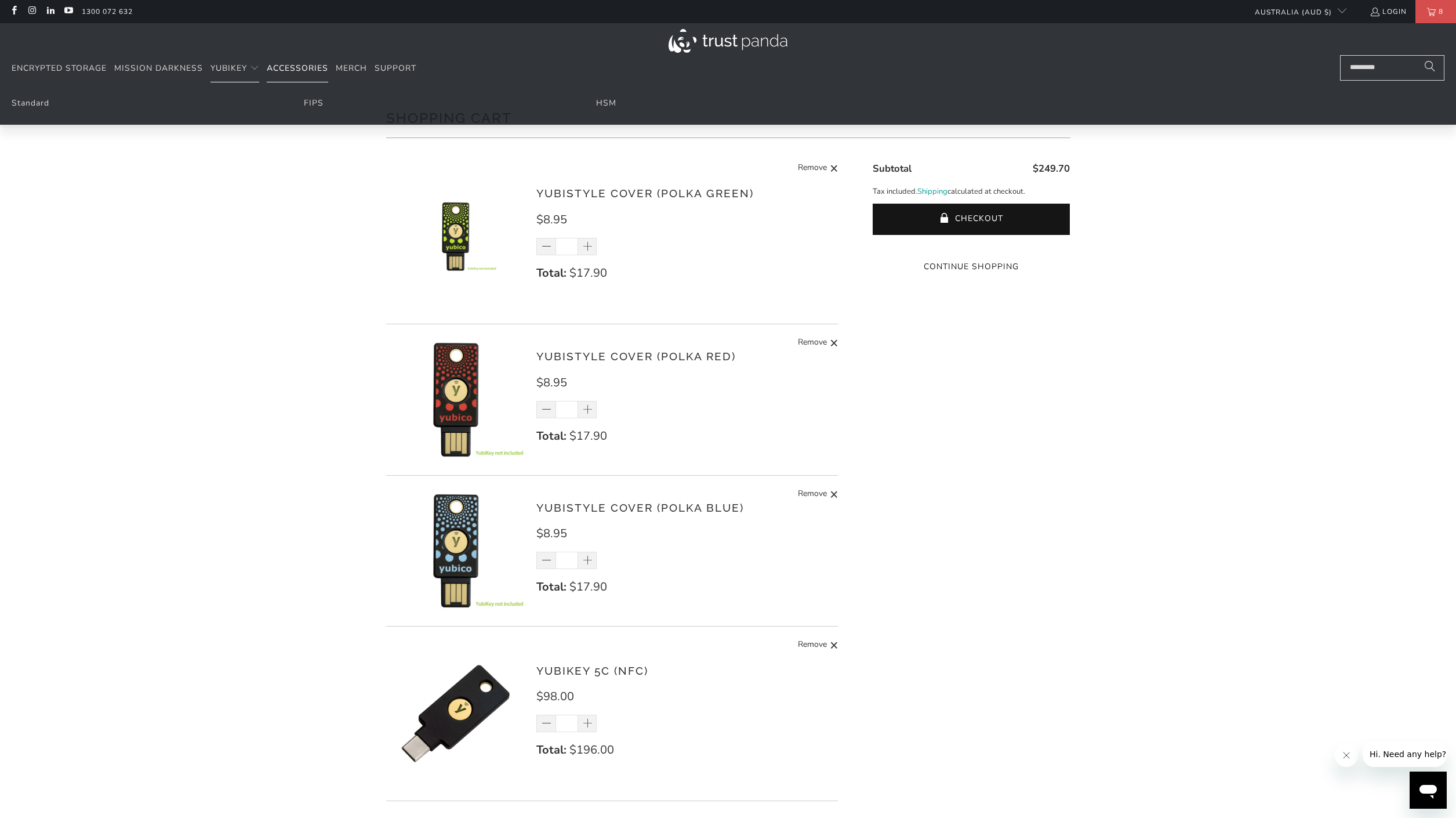
click at [306, 70] on span "Accessories" at bounding box center [297, 68] width 61 height 11
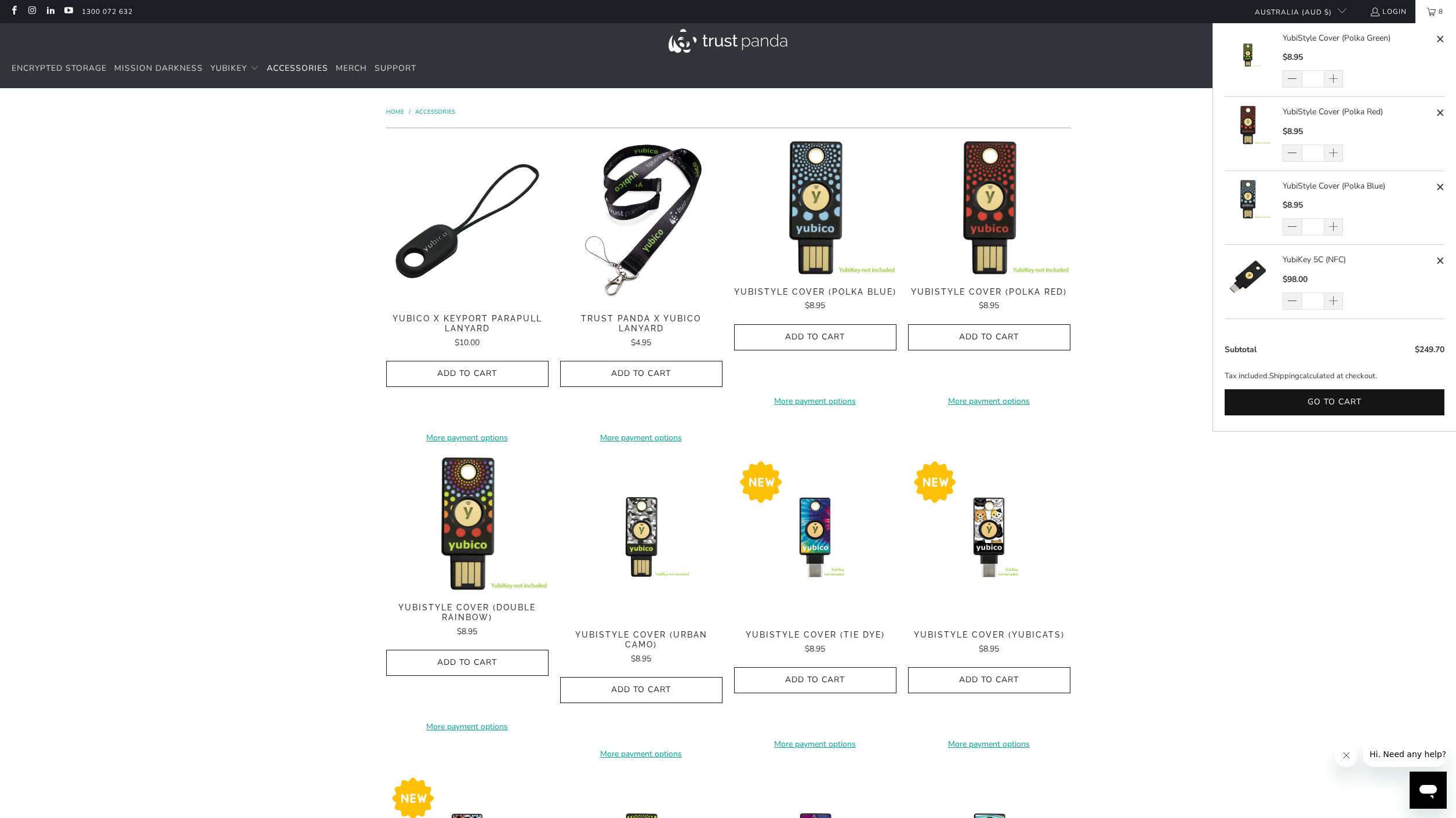
click at [1428, 15] on link "8" at bounding box center [1435, 12] width 41 height 23
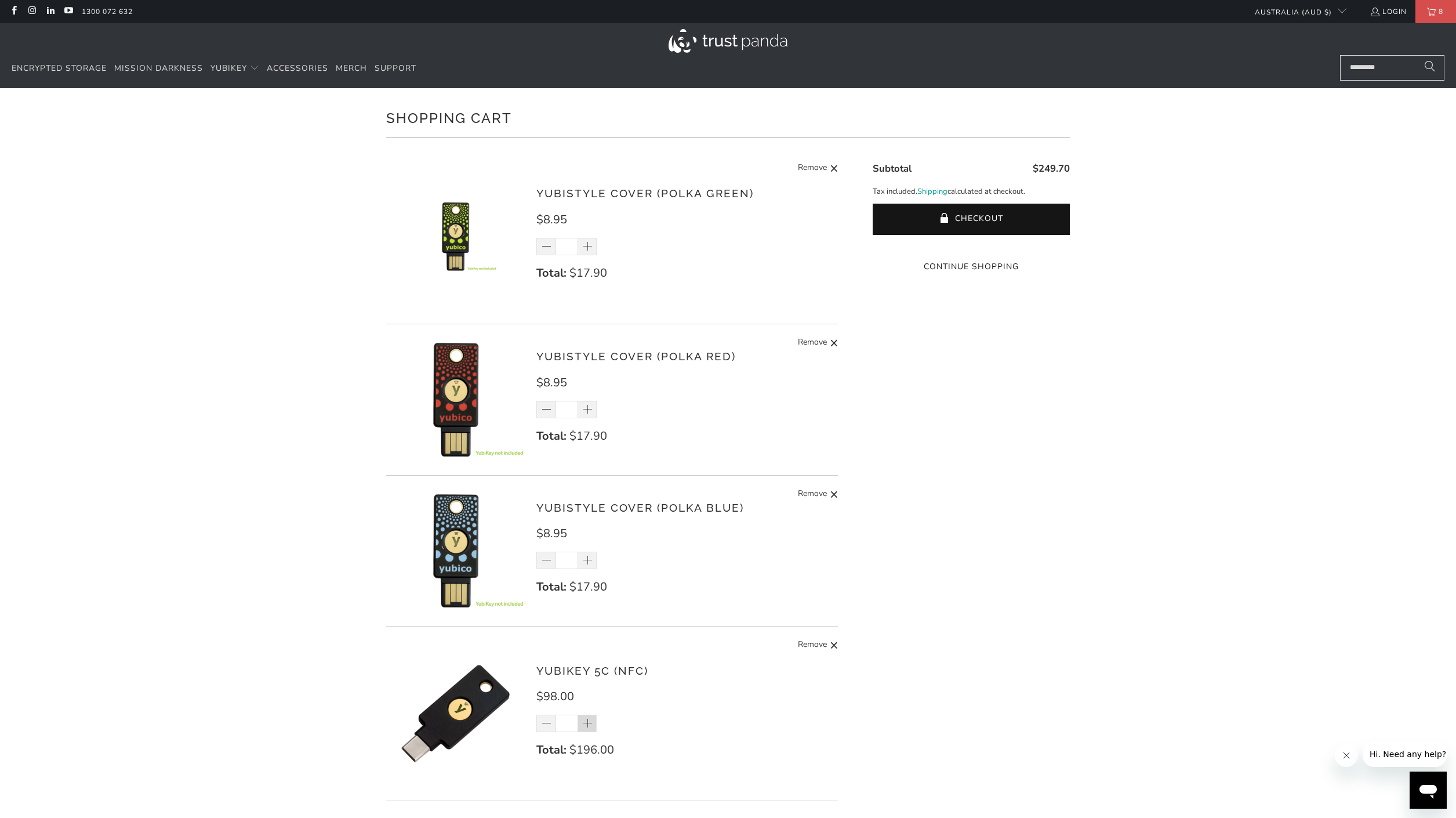
click at [589, 727] on span at bounding box center [588, 723] width 12 height 12
type input "*"
click at [589, 727] on div "*" at bounding box center [573, 722] width 75 height 17
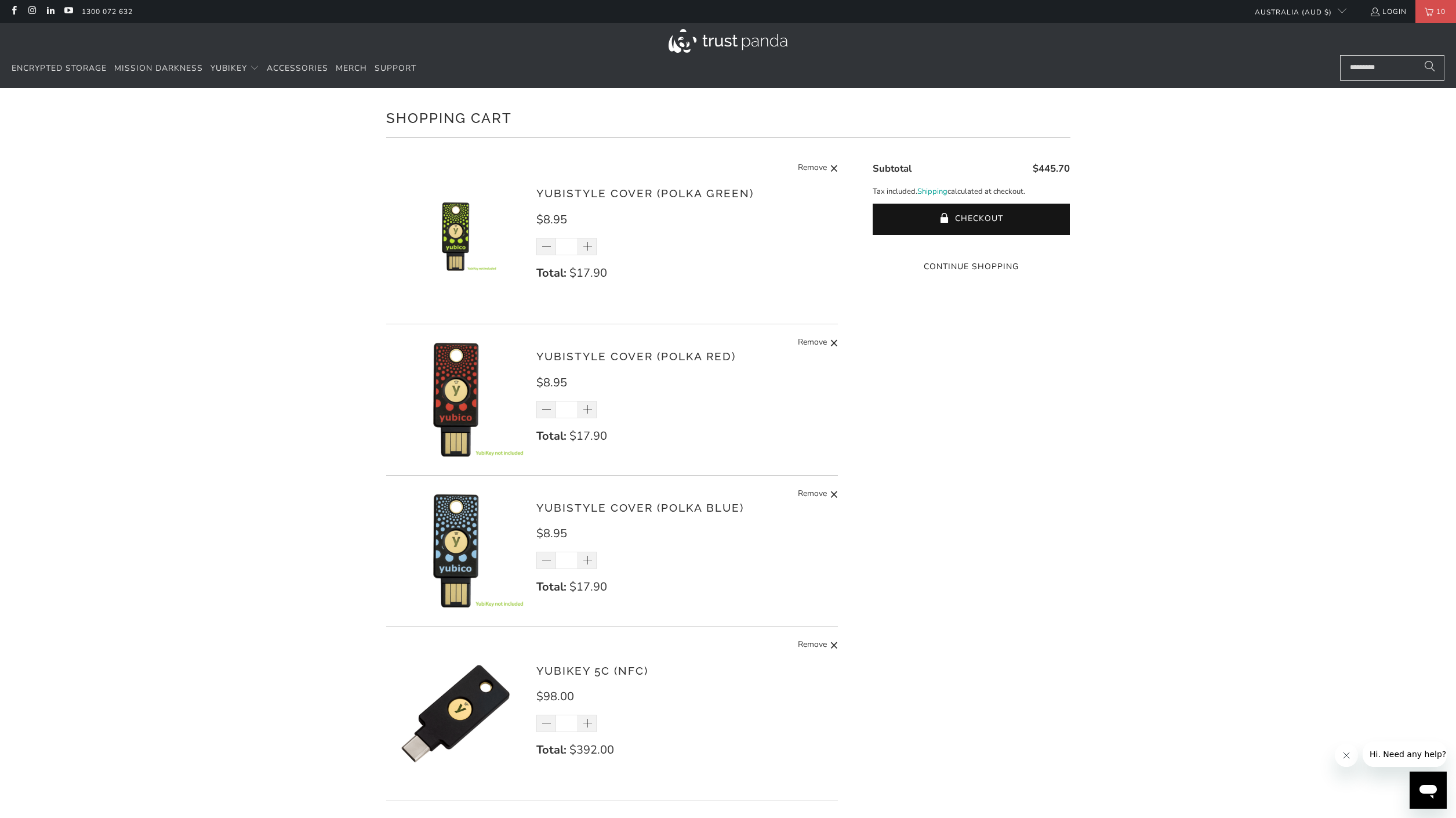
click at [565, 724] on input "*" at bounding box center [566, 722] width 23 height 17
click at [568, 724] on input "*" at bounding box center [566, 722] width 23 height 17
click at [586, 722] on span at bounding box center [588, 723] width 12 height 12
type input "*"
click at [586, 722] on div "*" at bounding box center [573, 722] width 75 height 17
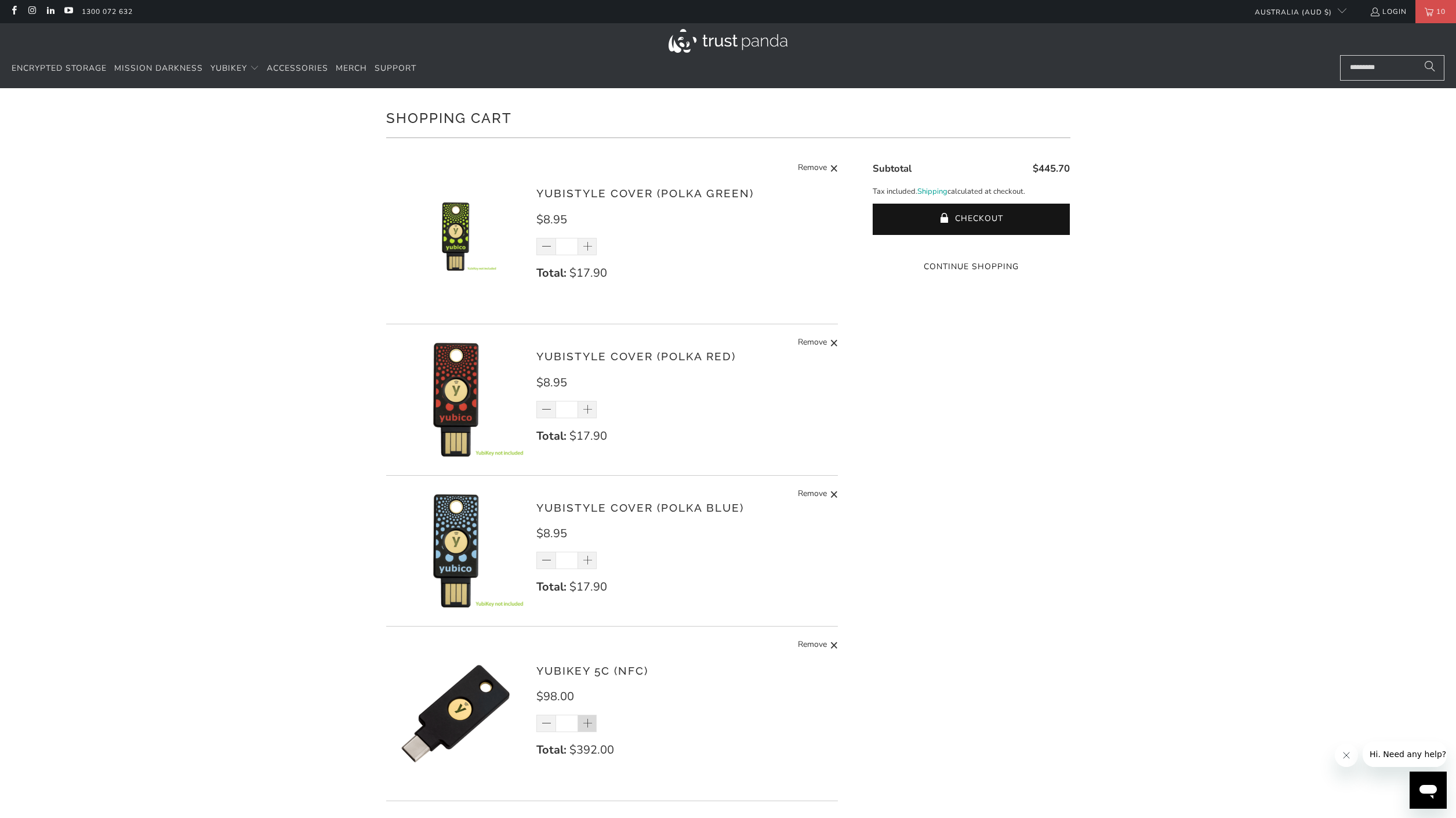
click at [586, 722] on div "*" at bounding box center [573, 722] width 75 height 17
click at [586, 722] on span at bounding box center [588, 723] width 12 height 12
type input "*"
click at [586, 722] on span at bounding box center [588, 723] width 12 height 12
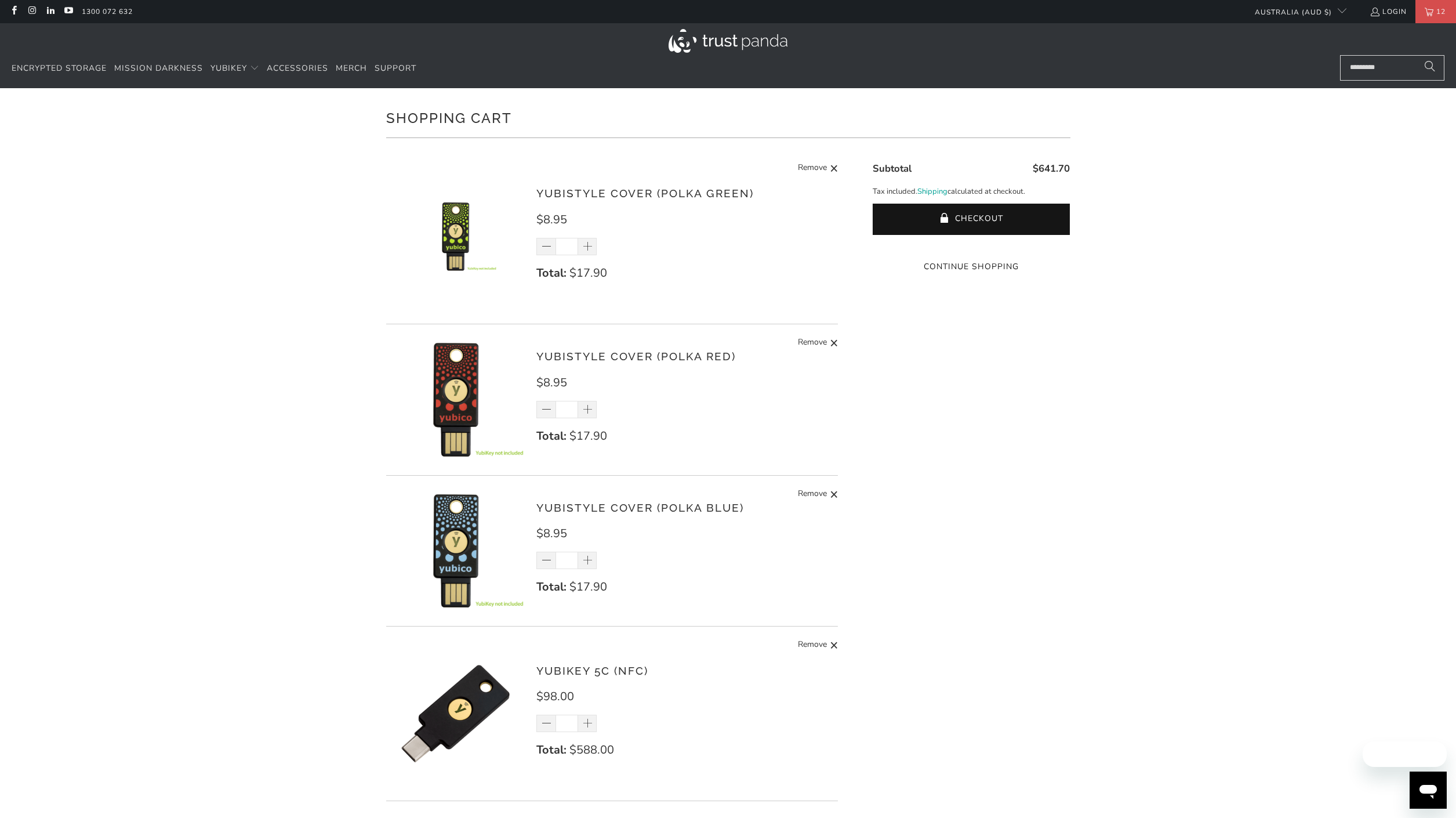
type input "*"
click at [586, 722] on div "*" at bounding box center [573, 722] width 75 height 17
click at [586, 722] on span at bounding box center [588, 723] width 12 height 12
type input "*"
click at [586, 722] on div "*" at bounding box center [573, 722] width 75 height 17
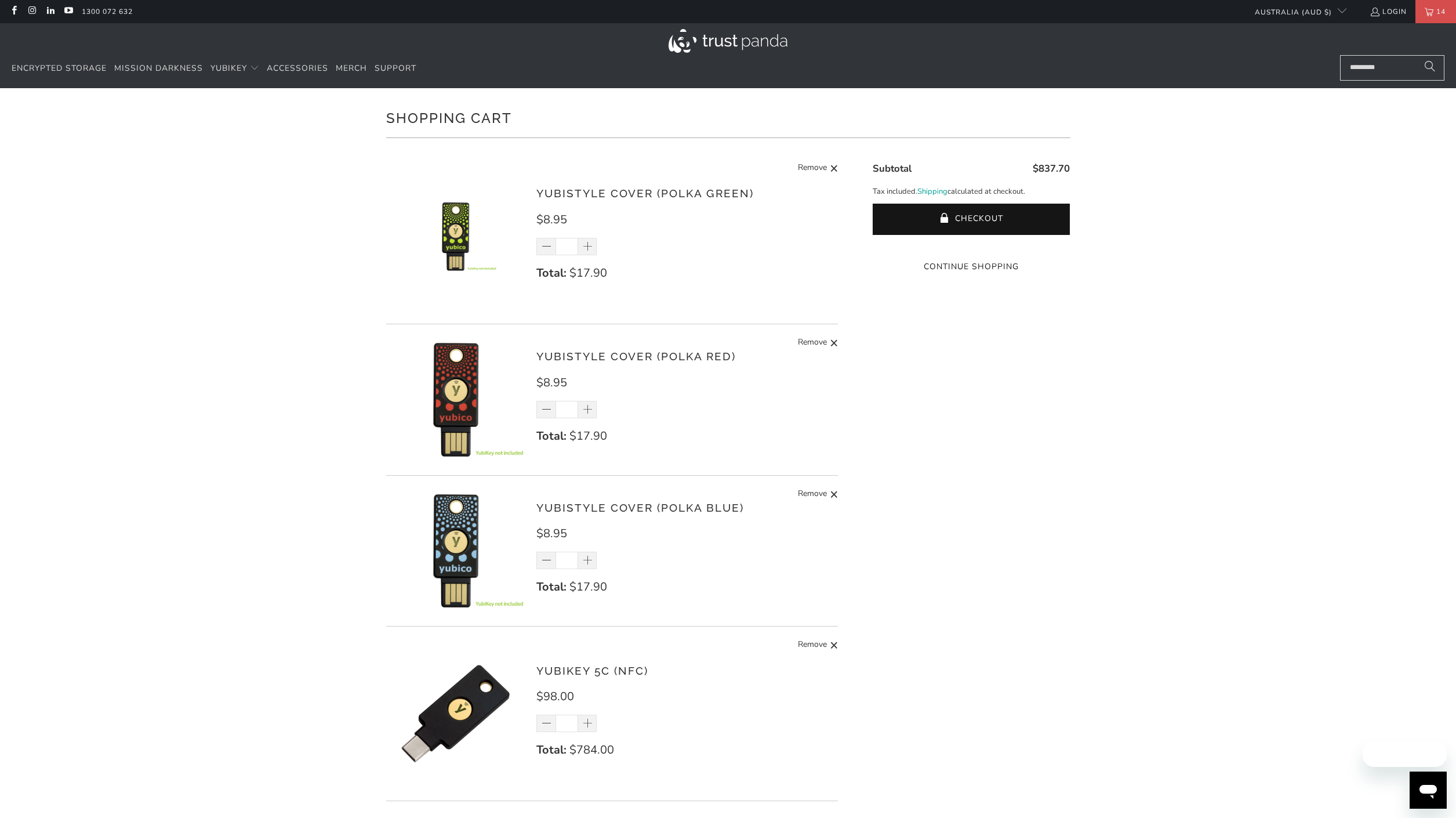
click at [586, 722] on span at bounding box center [588, 723] width 12 height 12
type input "*"
click at [969, 250] on shopify-apple-pay-button at bounding box center [970, 245] width 3 height 11
